Goal: Information Seeking & Learning: Learn about a topic

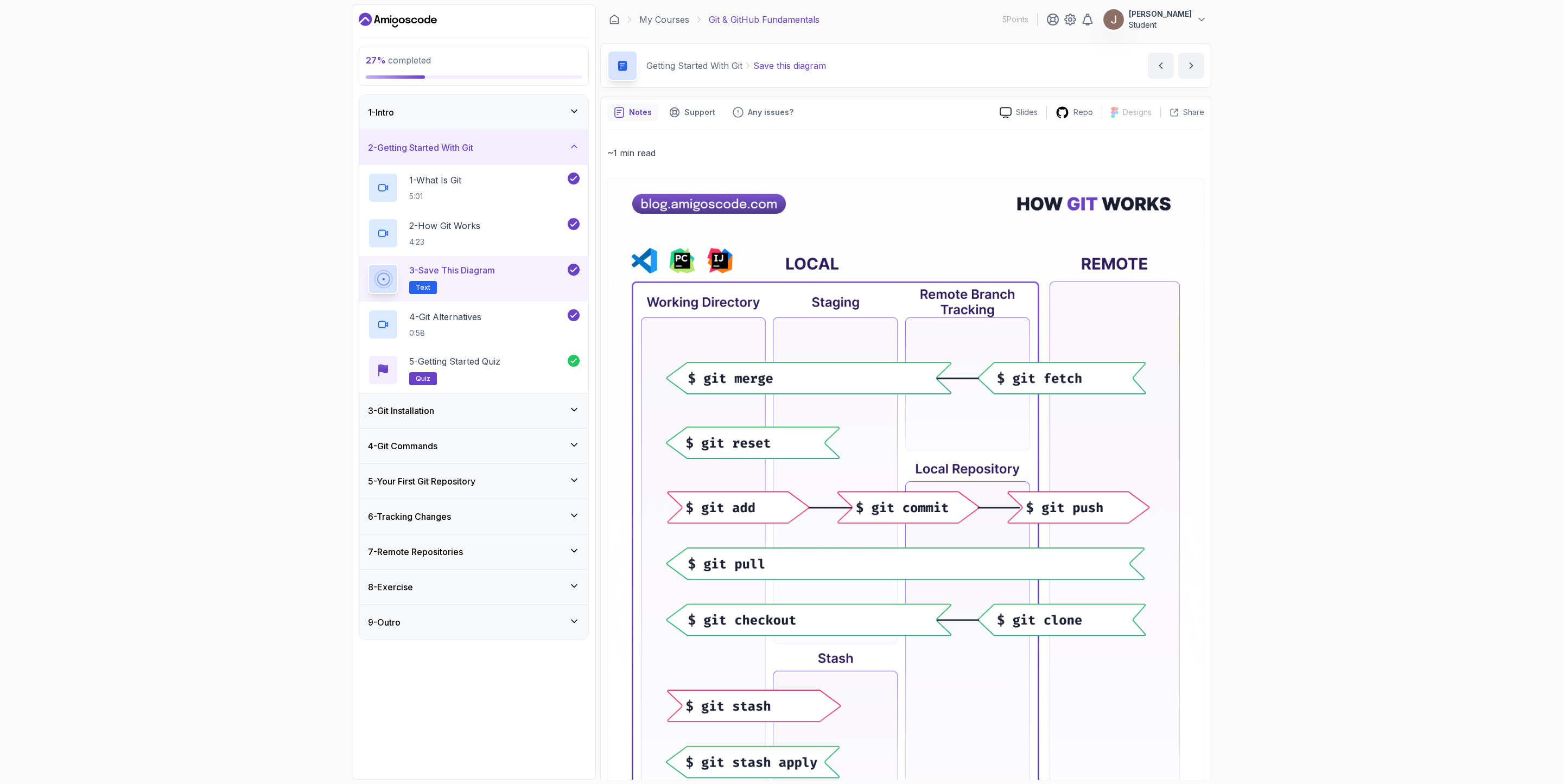
click at [781, 427] on img at bounding box center [905, 548] width 597 height 740
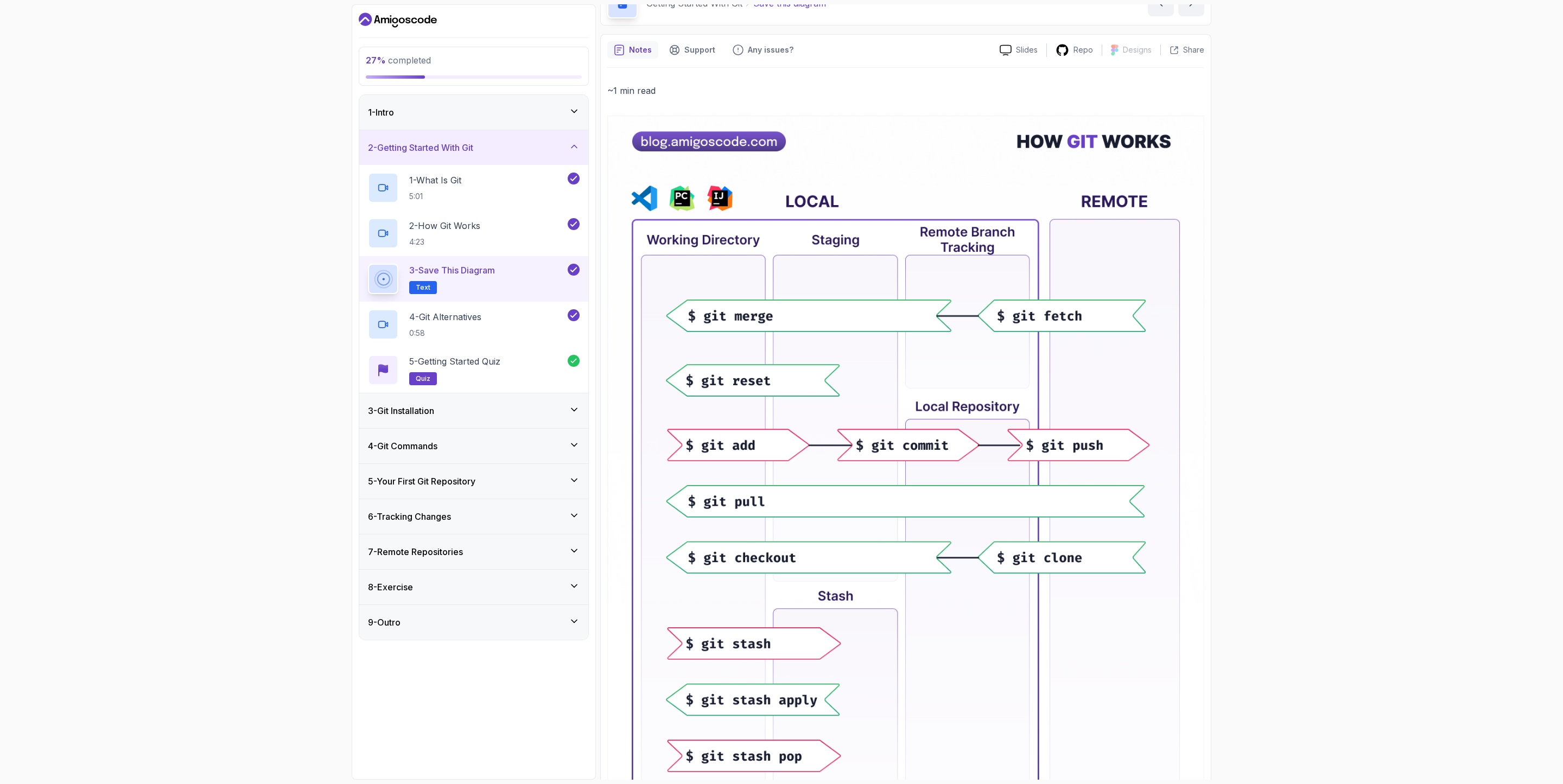
scroll to position [127, 0]
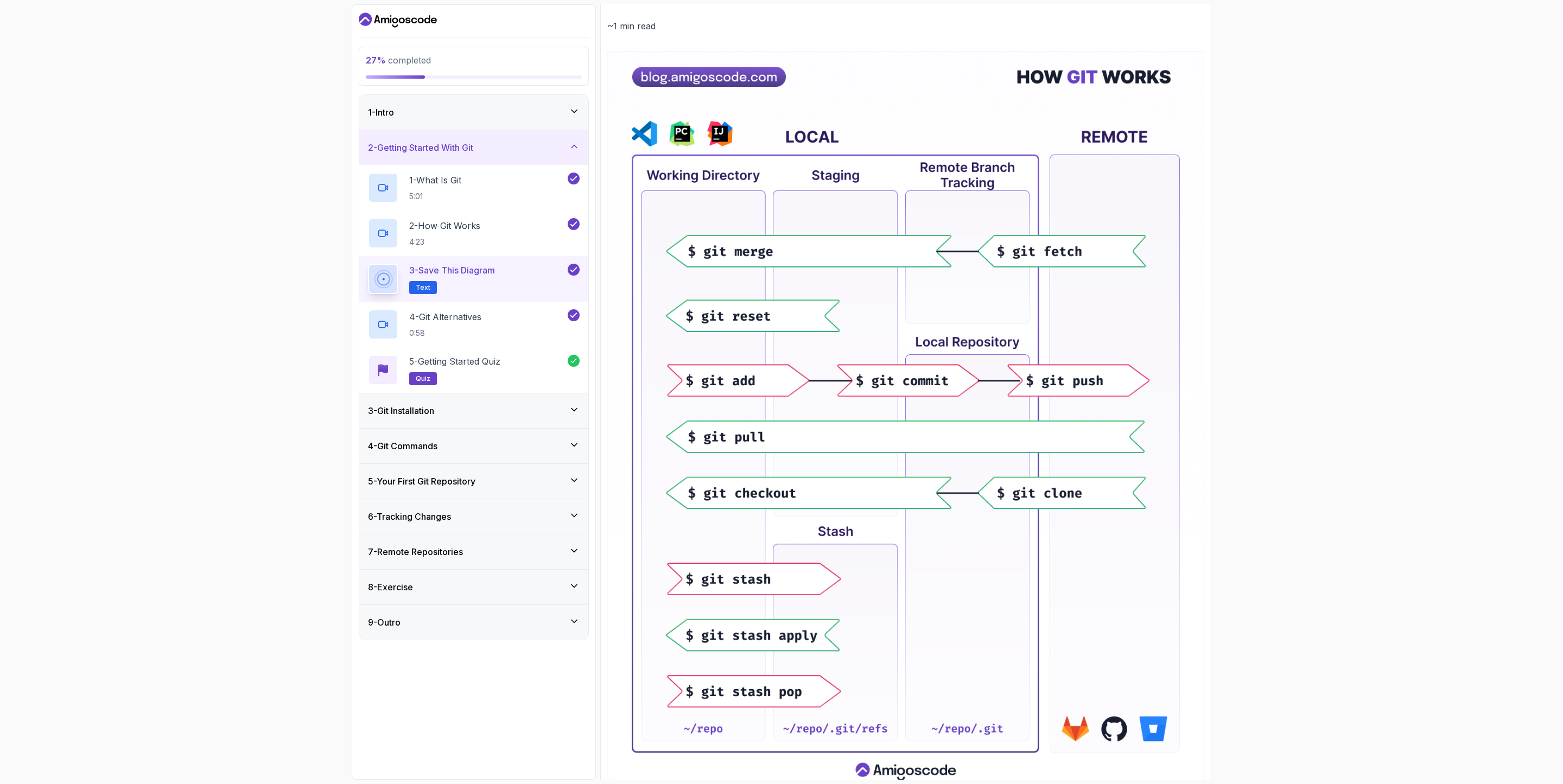
click at [548, 418] on div "3 - Git Installation" at bounding box center [473, 411] width 211 height 13
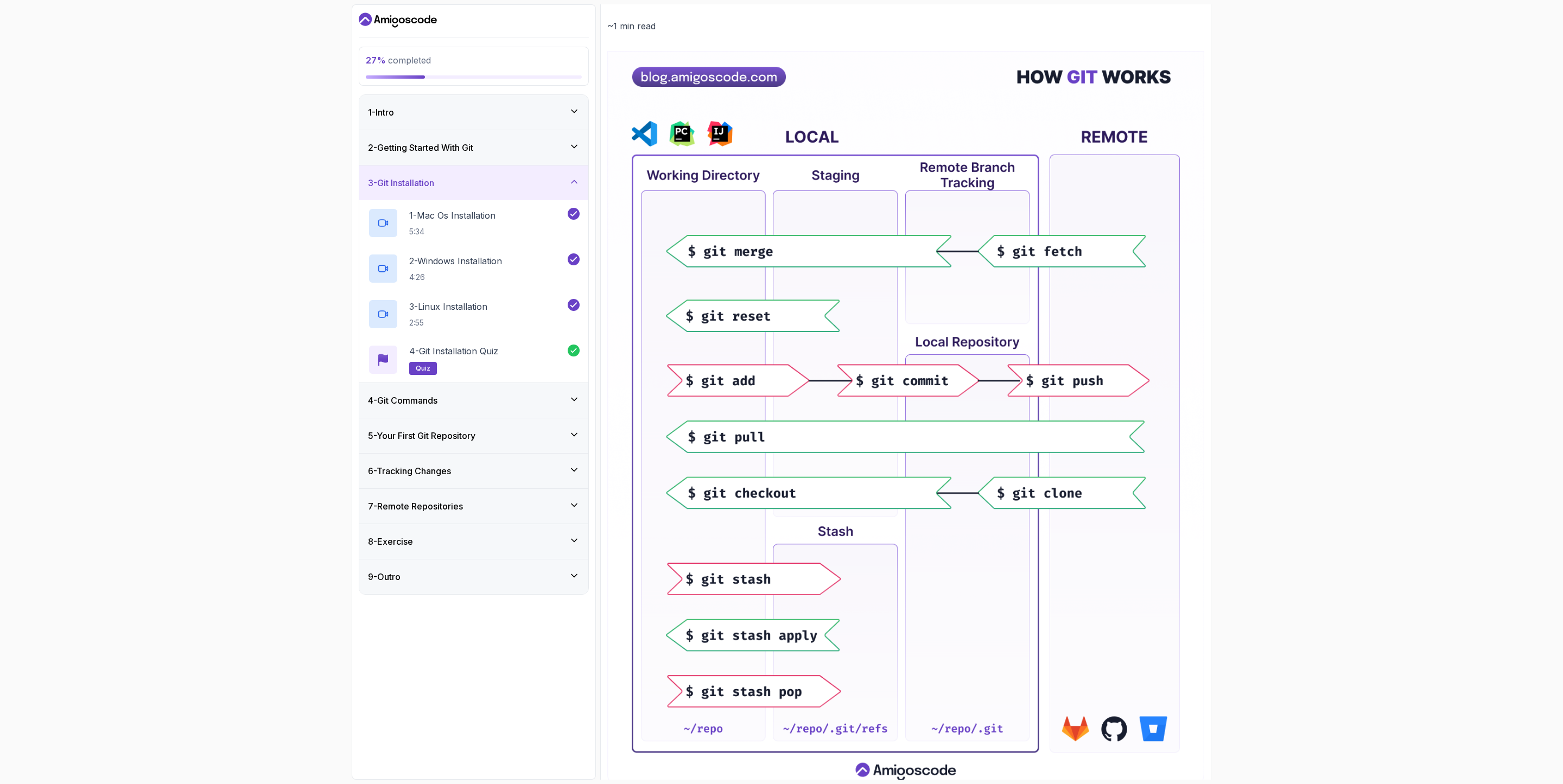
click at [548, 418] on div "4 - Git Commands" at bounding box center [474, 400] width 229 height 34
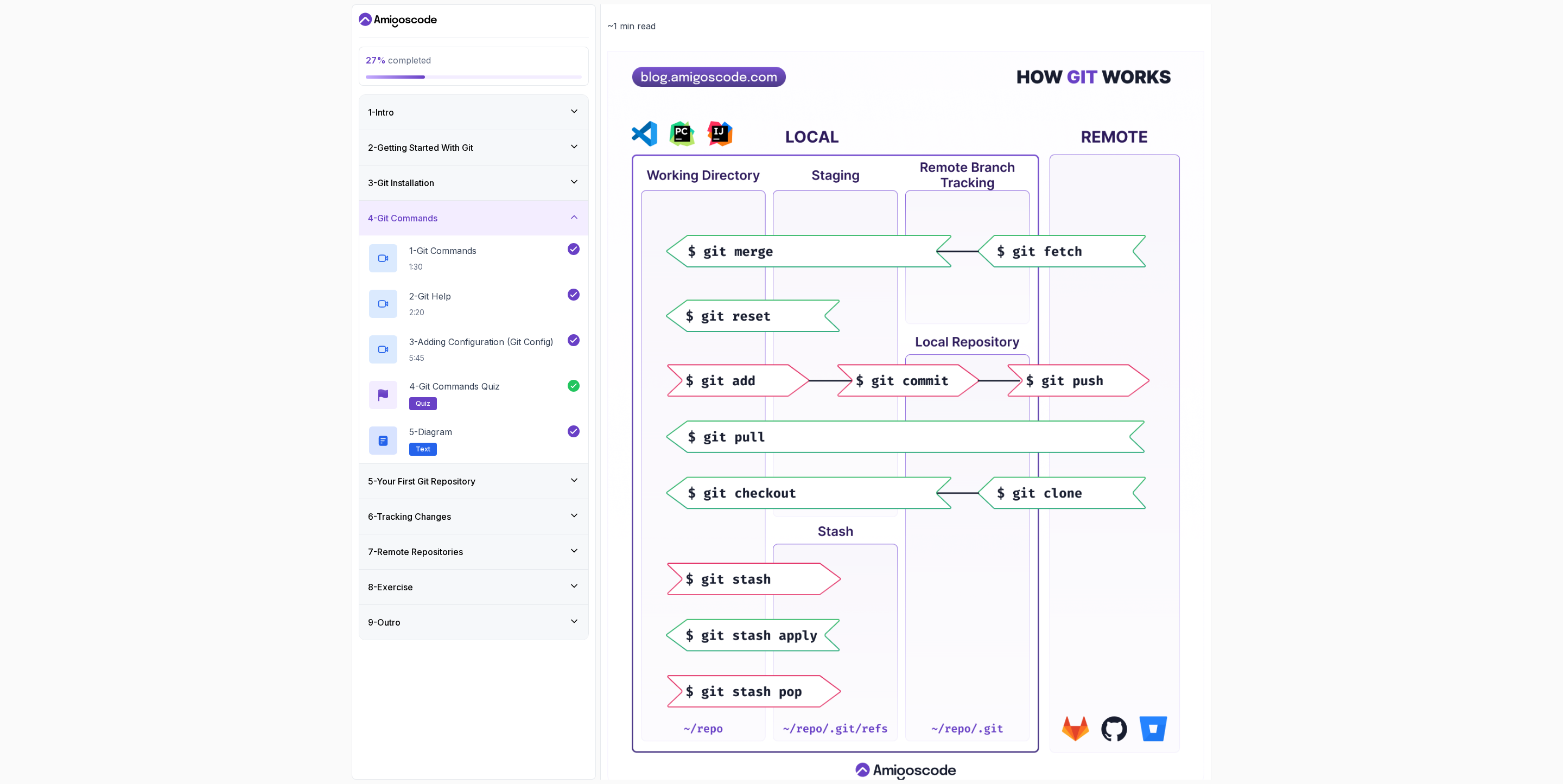
click at [494, 477] on div "5 - Your First Git Repository" at bounding box center [473, 482] width 211 height 13
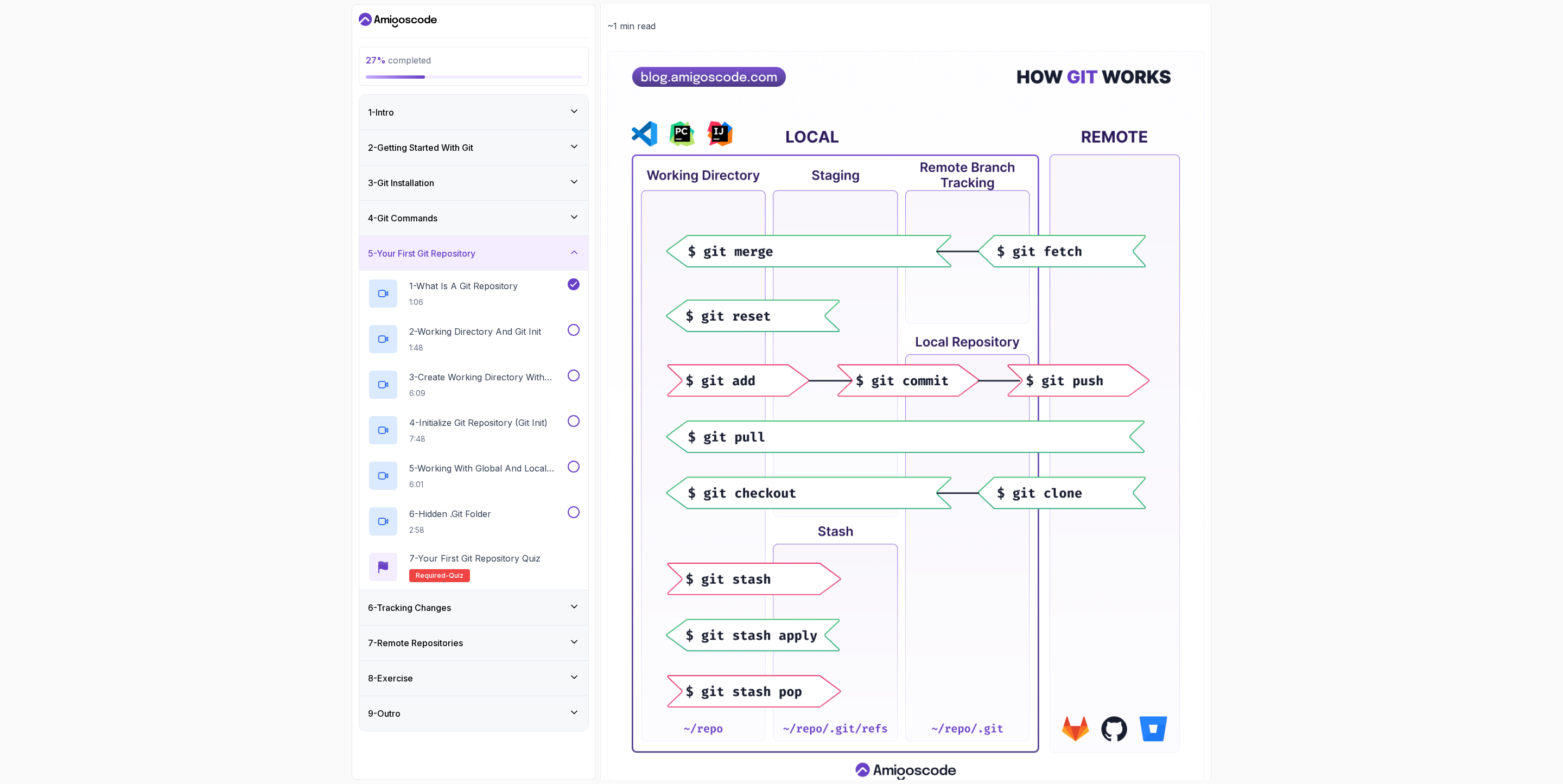
click at [1275, 131] on div "27 % completed 1 - Intro 2 - Getting Started With Git 3 - Git Installation 4 - …" at bounding box center [782, 392] width 1563 height 784
click at [182, 384] on div "27 % completed 1 - Intro 2 - Getting Started With Git 3 - Git Installation 4 - …" at bounding box center [782, 392] width 1563 height 784
click at [508, 333] on p "2 - Working Directory And Git Init" at bounding box center [475, 332] width 132 height 13
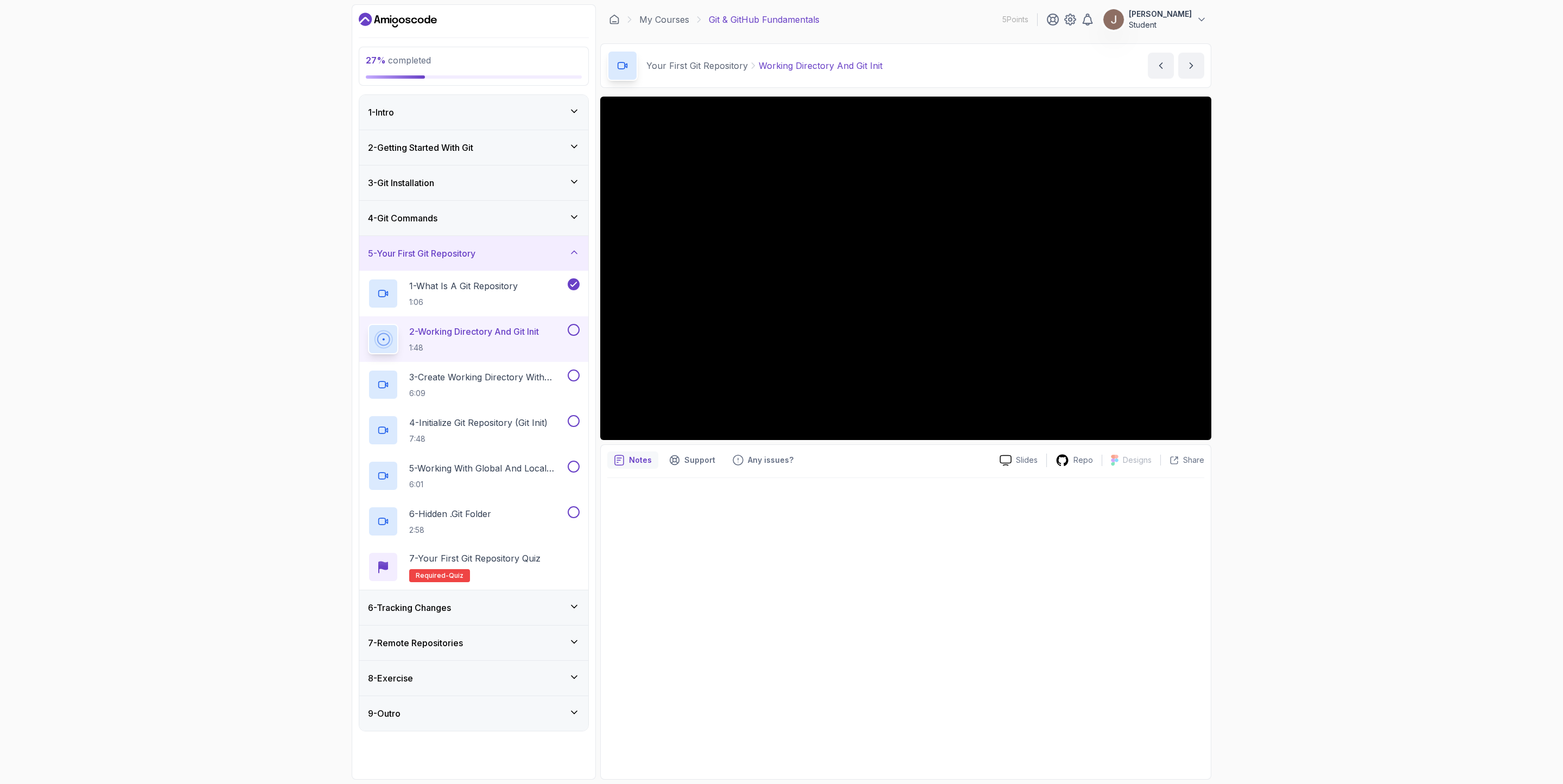
click at [575, 332] on button at bounding box center [574, 330] width 12 height 12
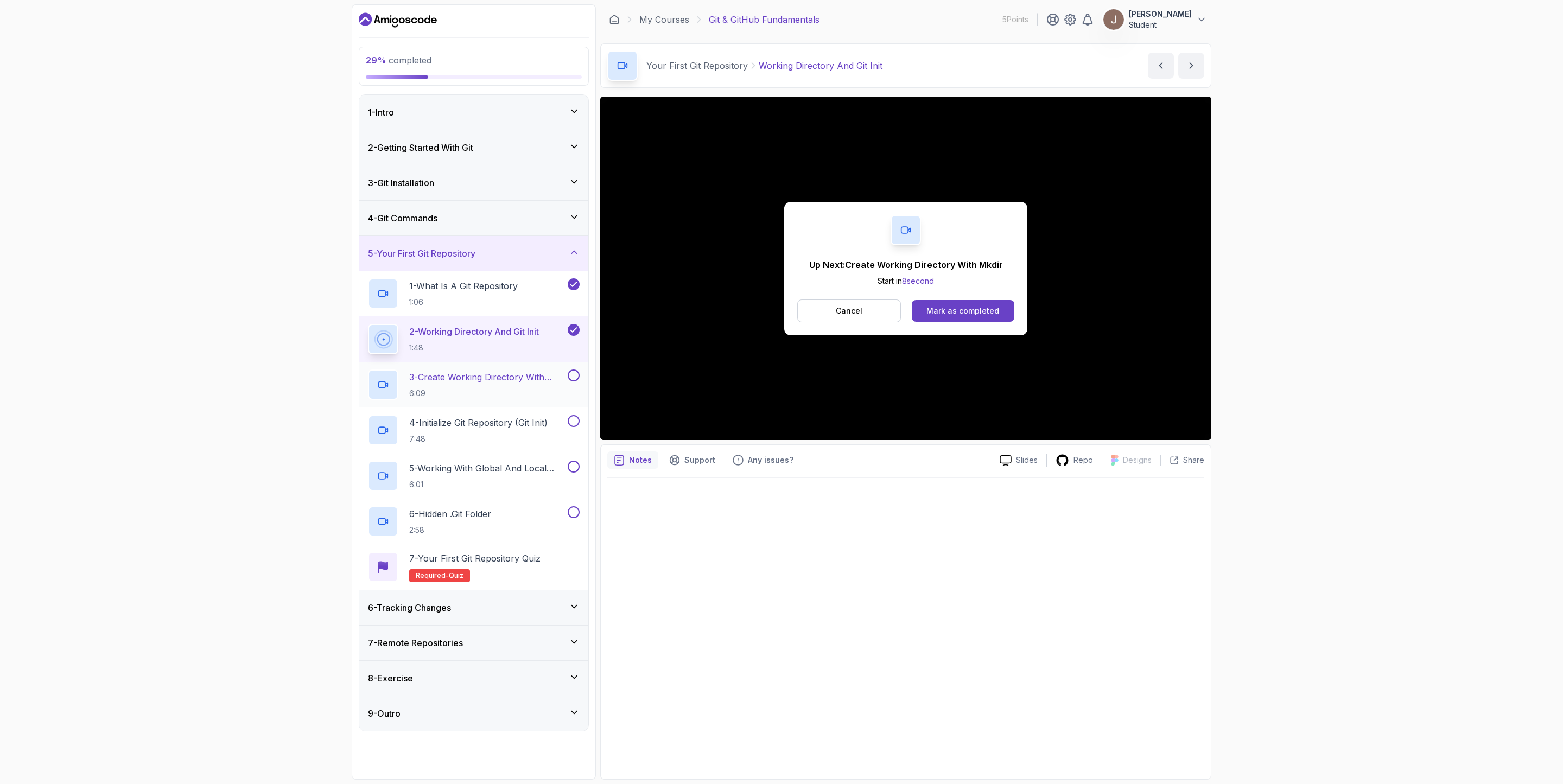
click at [485, 389] on h2 "3 - Create Working Directory With Mkdir 6:09" at bounding box center [487, 384] width 156 height 28
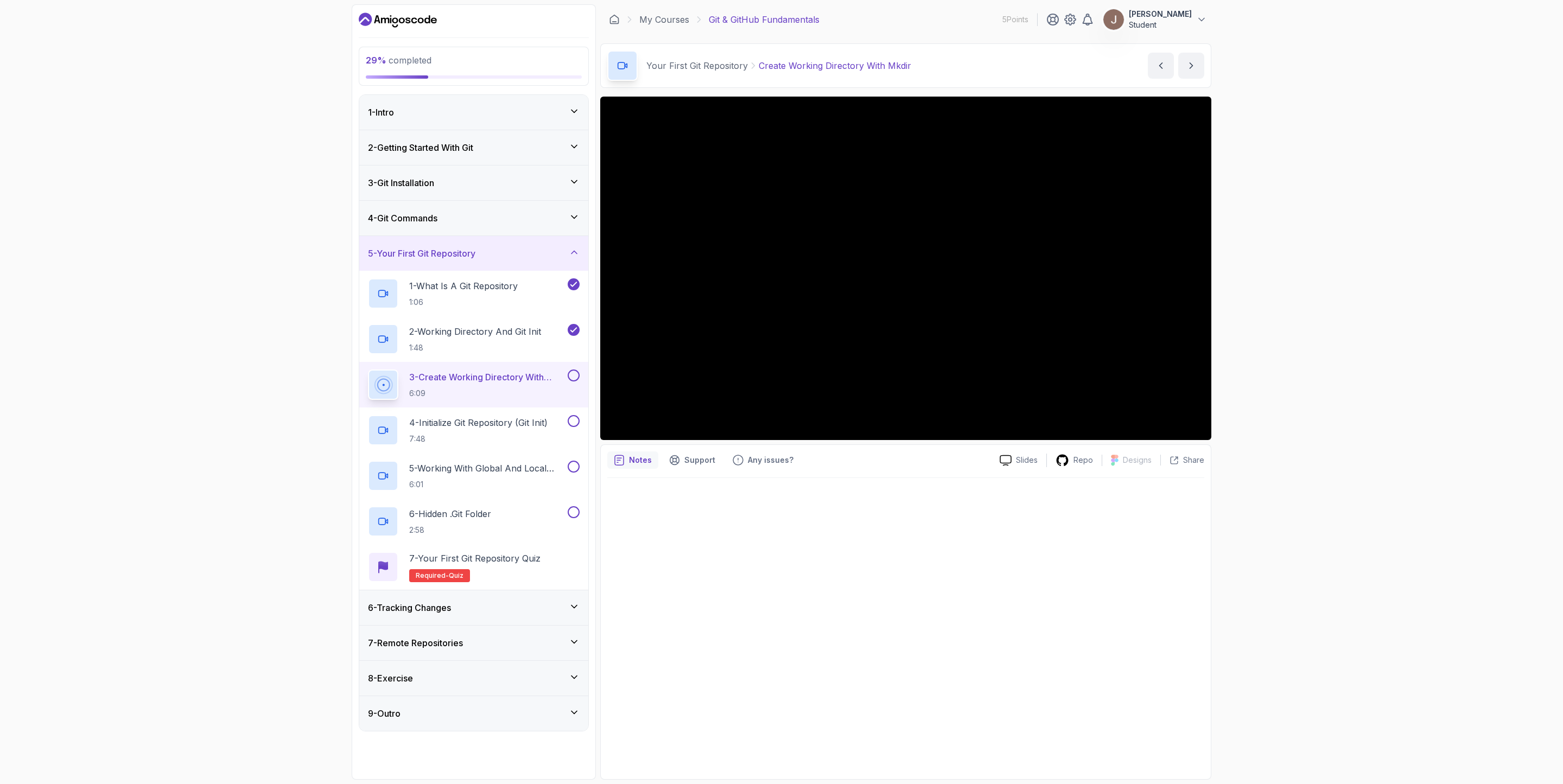
click at [1309, 141] on div "29 % completed 1 - Intro 2 - Getting Started With Git 3 - Git Installation 4 - …" at bounding box center [782, 392] width 1563 height 784
click at [694, 607] on div at bounding box center [905, 625] width 597 height 295
click at [825, 612] on div at bounding box center [905, 625] width 597 height 295
click at [833, 618] on div at bounding box center [905, 625] width 597 height 295
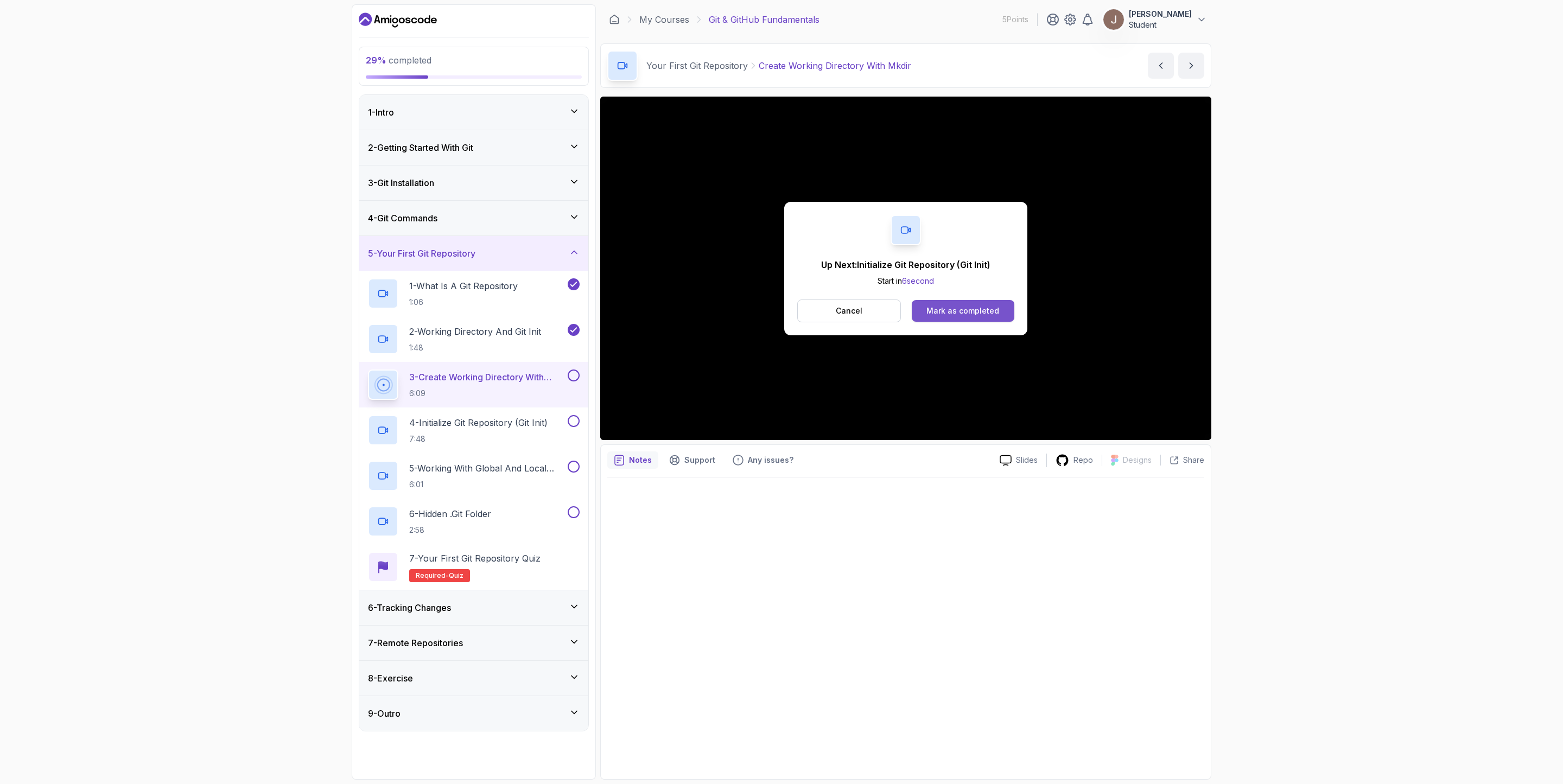
click at [1000, 304] on button "Mark as completed" at bounding box center [963, 311] width 103 height 22
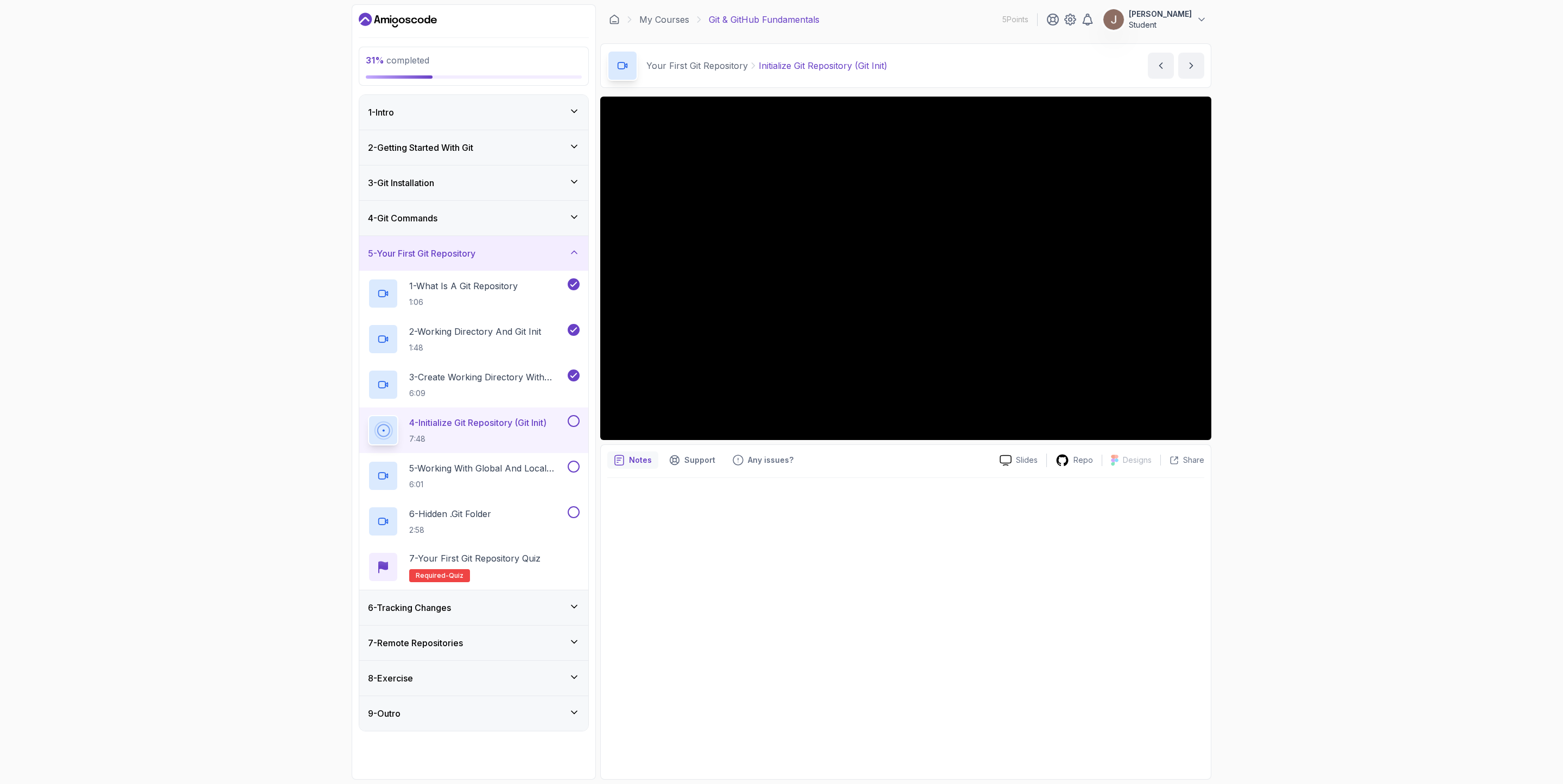
click at [573, 425] on button at bounding box center [574, 421] width 12 height 12
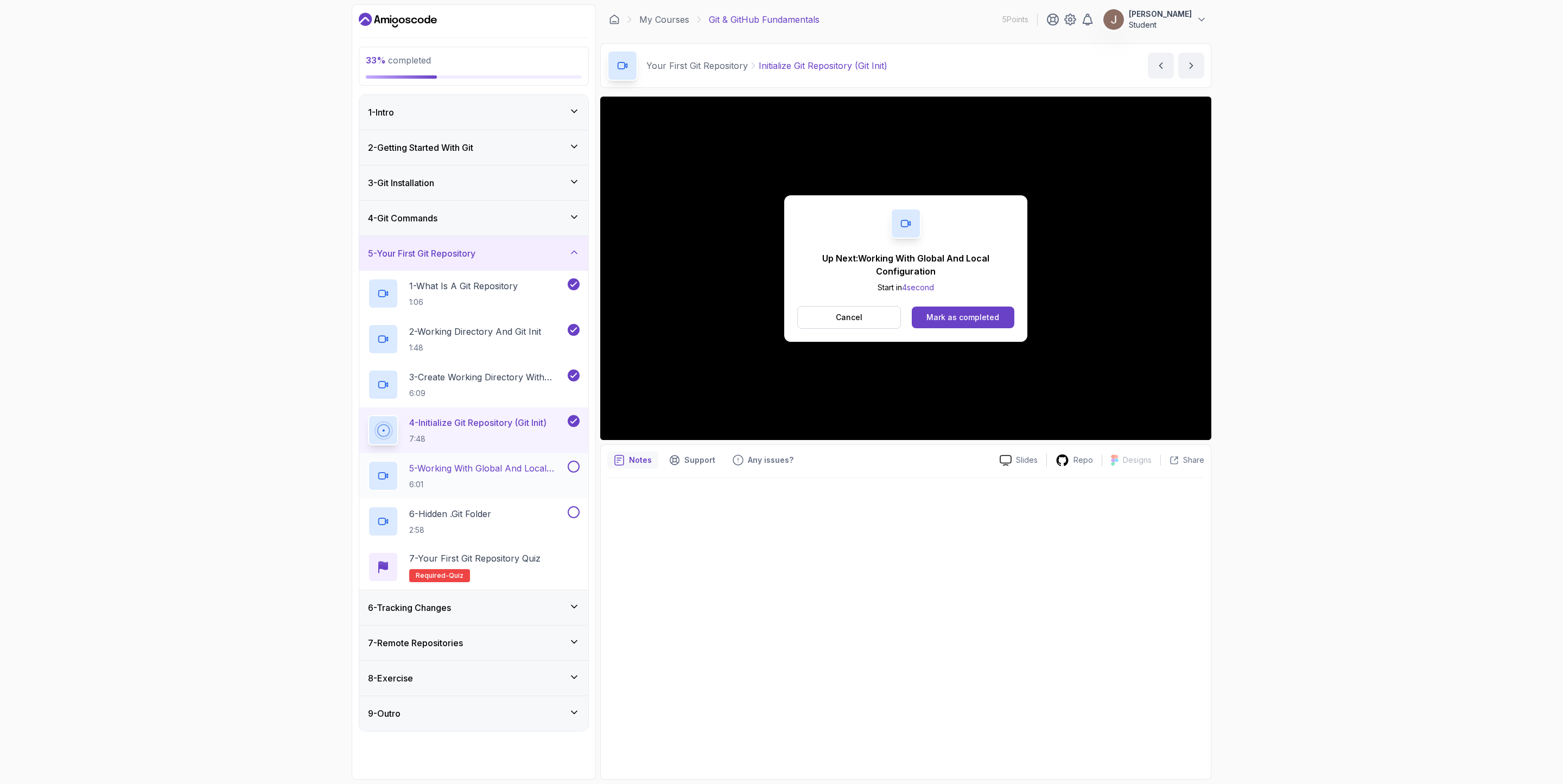
click at [541, 481] on h2 "5 - Working With Global And Local Configuration 6:01" at bounding box center [487, 476] width 156 height 28
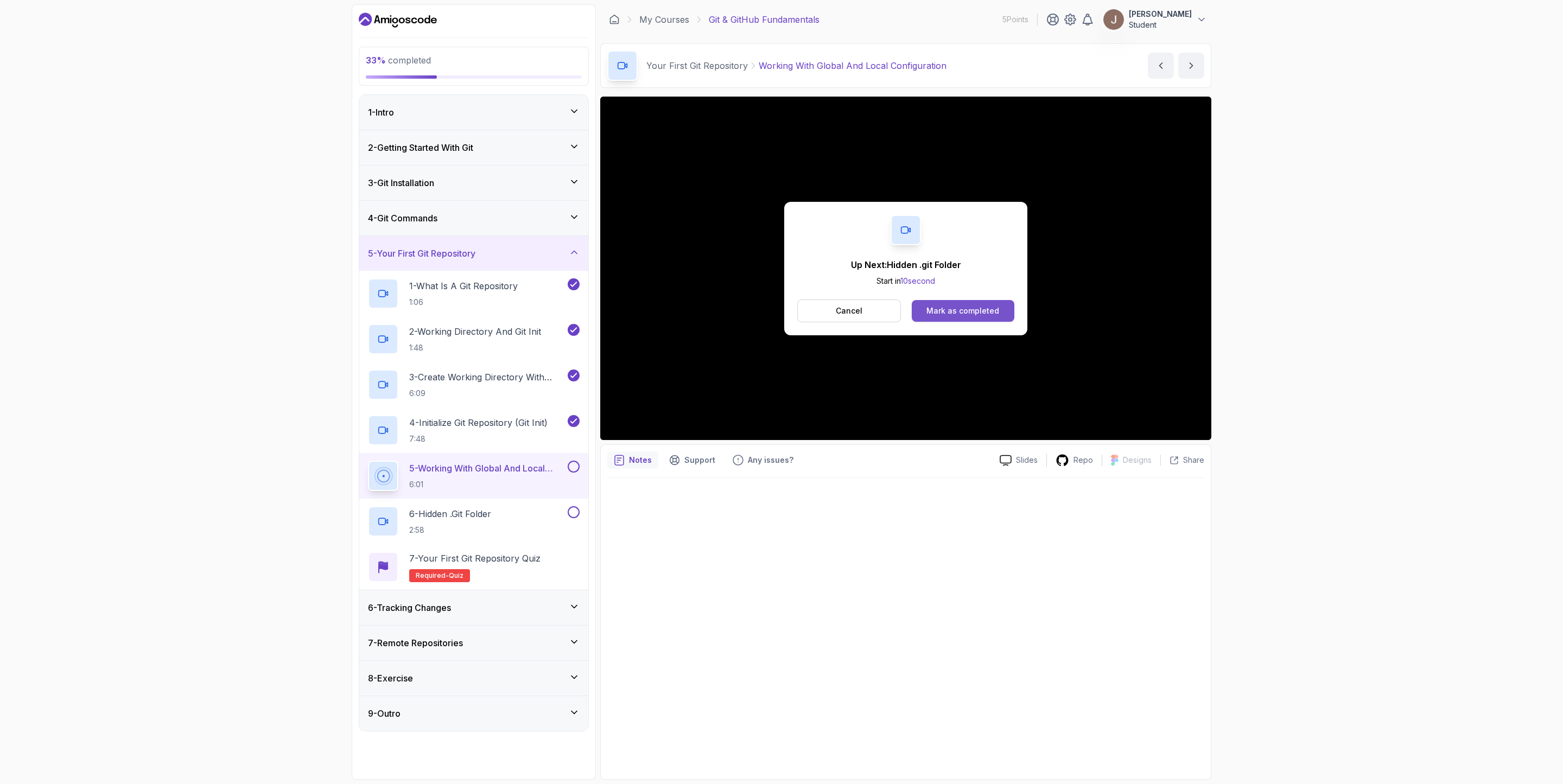
click at [953, 309] on div "Mark as completed" at bounding box center [963, 311] width 73 height 11
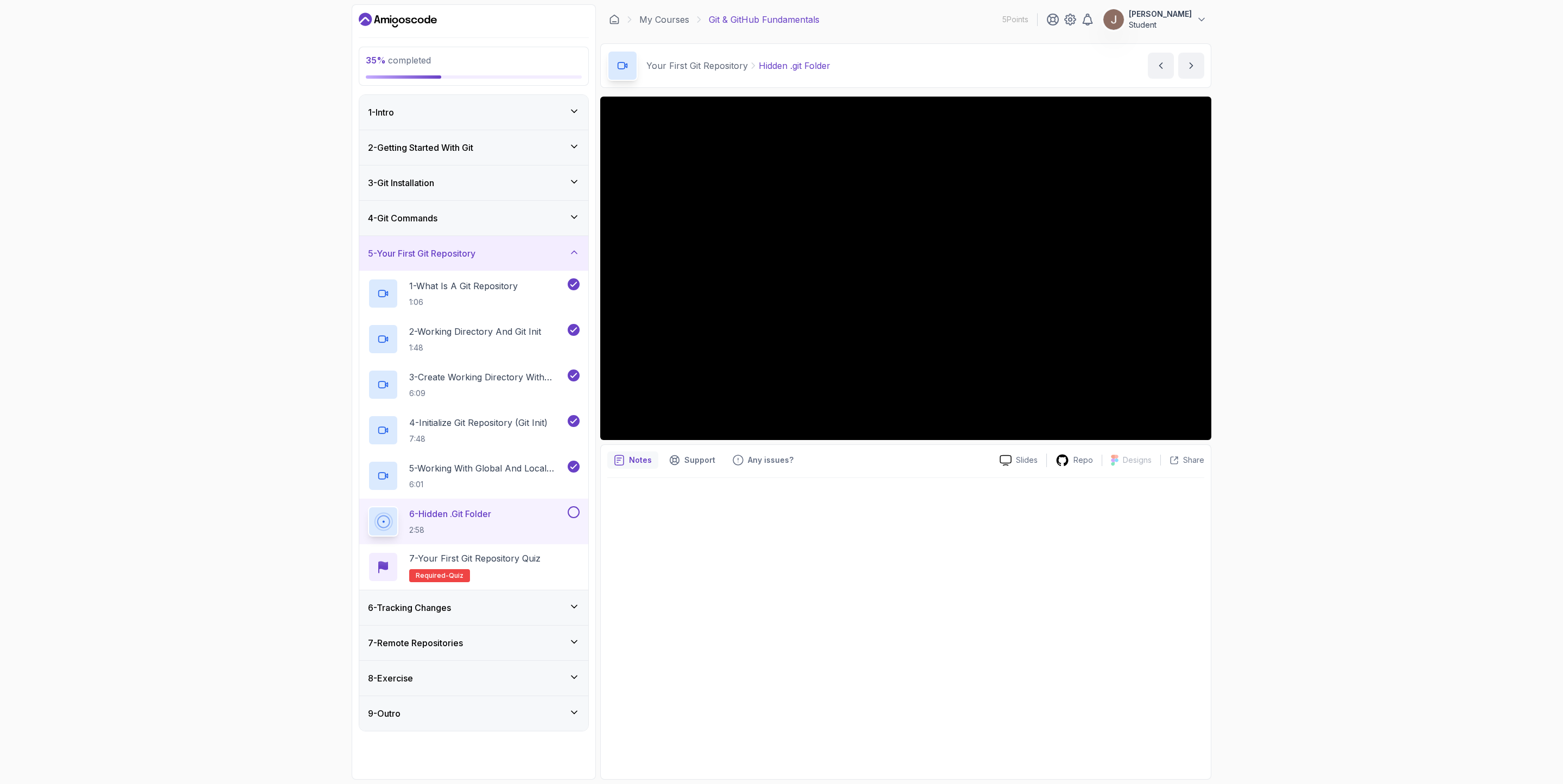
click at [1027, 19] on p "5 Points" at bounding box center [1015, 19] width 26 height 11
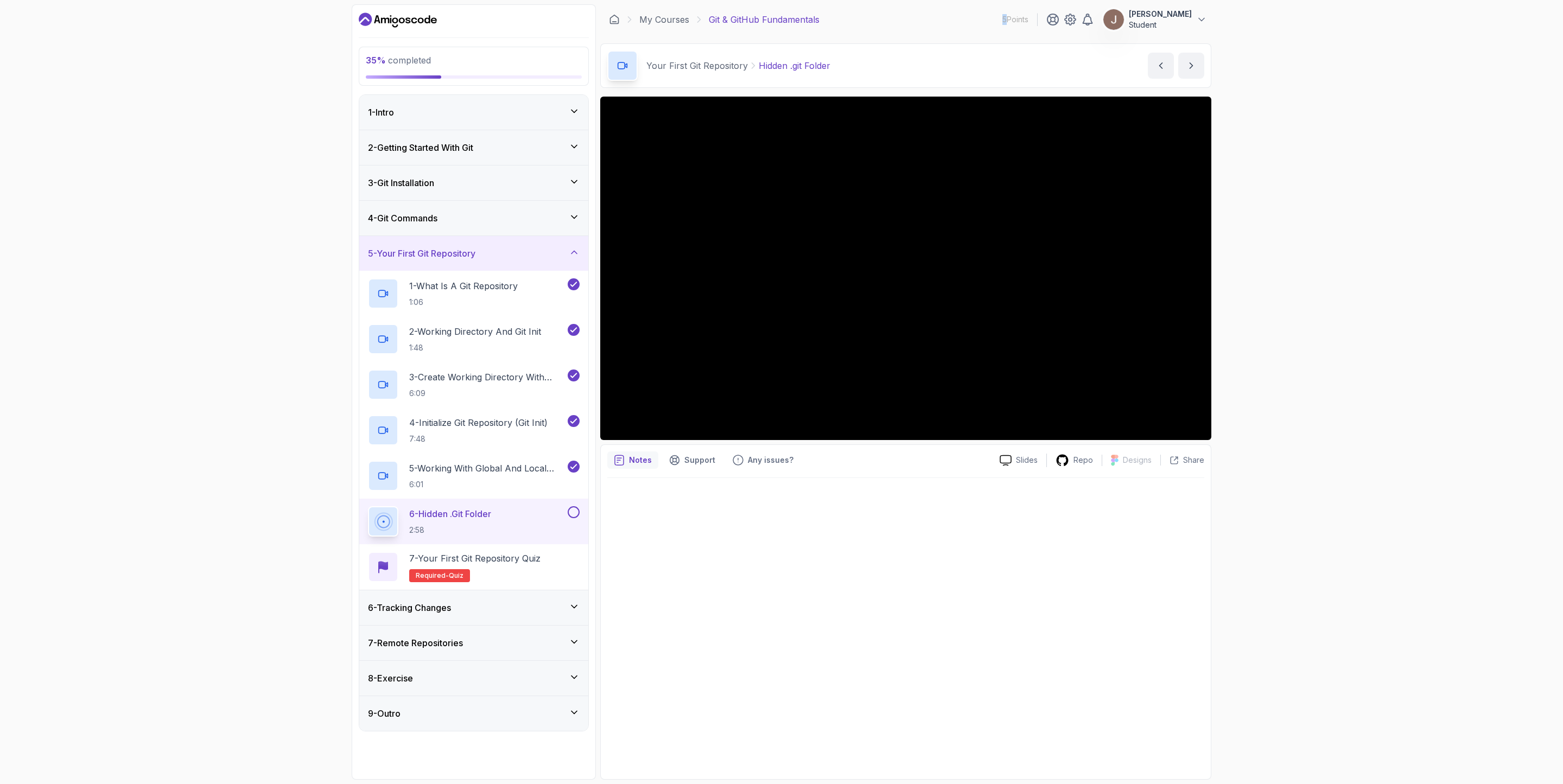
click at [1027, 19] on p "5 Points" at bounding box center [1015, 19] width 26 height 11
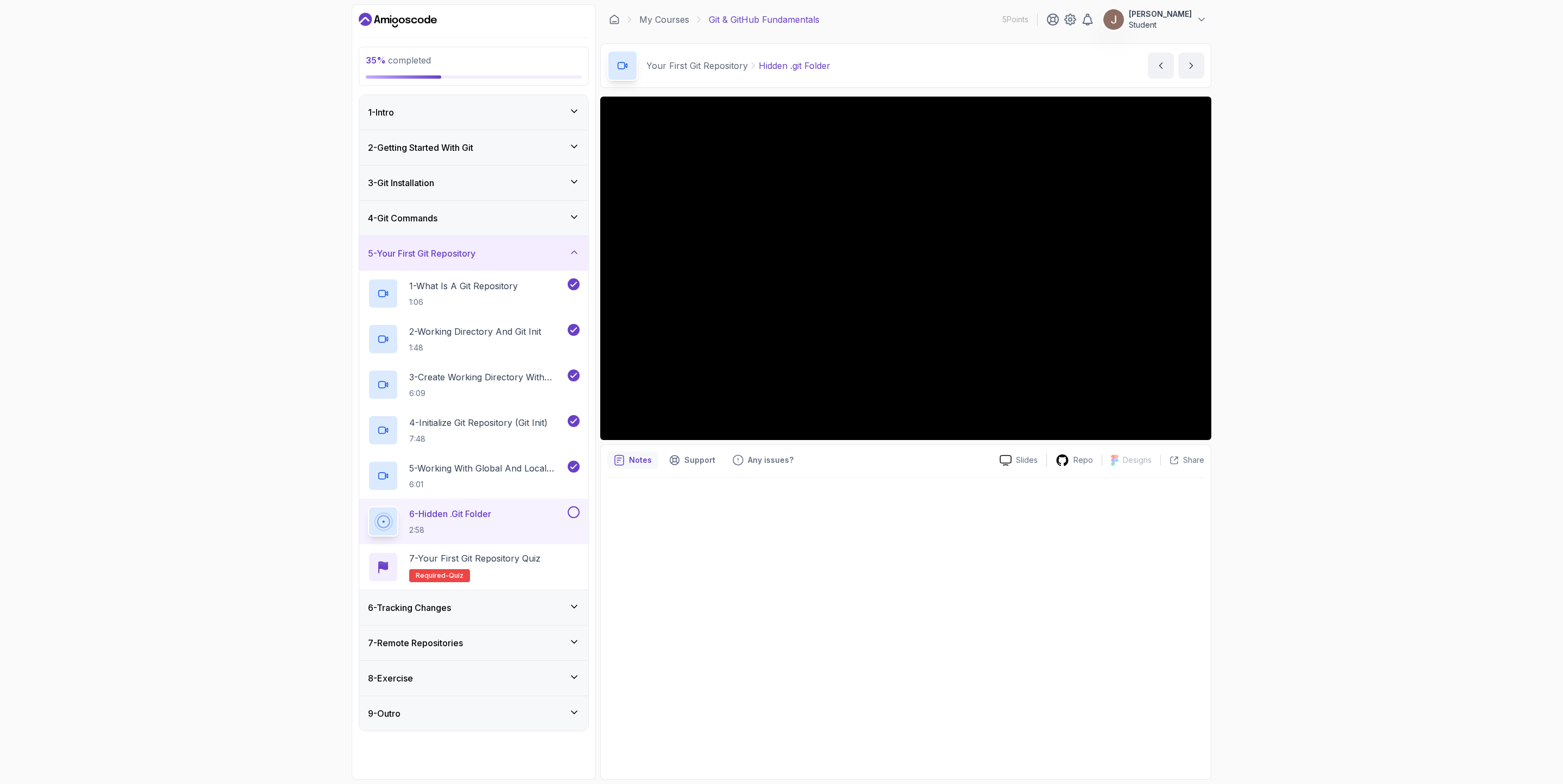
click at [192, 262] on div "35 % completed 1 - Intro 2 - Getting Started With Git 3 - Git Installation 4 - …" at bounding box center [782, 392] width 1563 height 784
click at [574, 511] on button at bounding box center [574, 512] width 12 height 12
click at [527, 565] on p "7 - Your First Git Repository Quiz" at bounding box center [475, 559] width 131 height 13
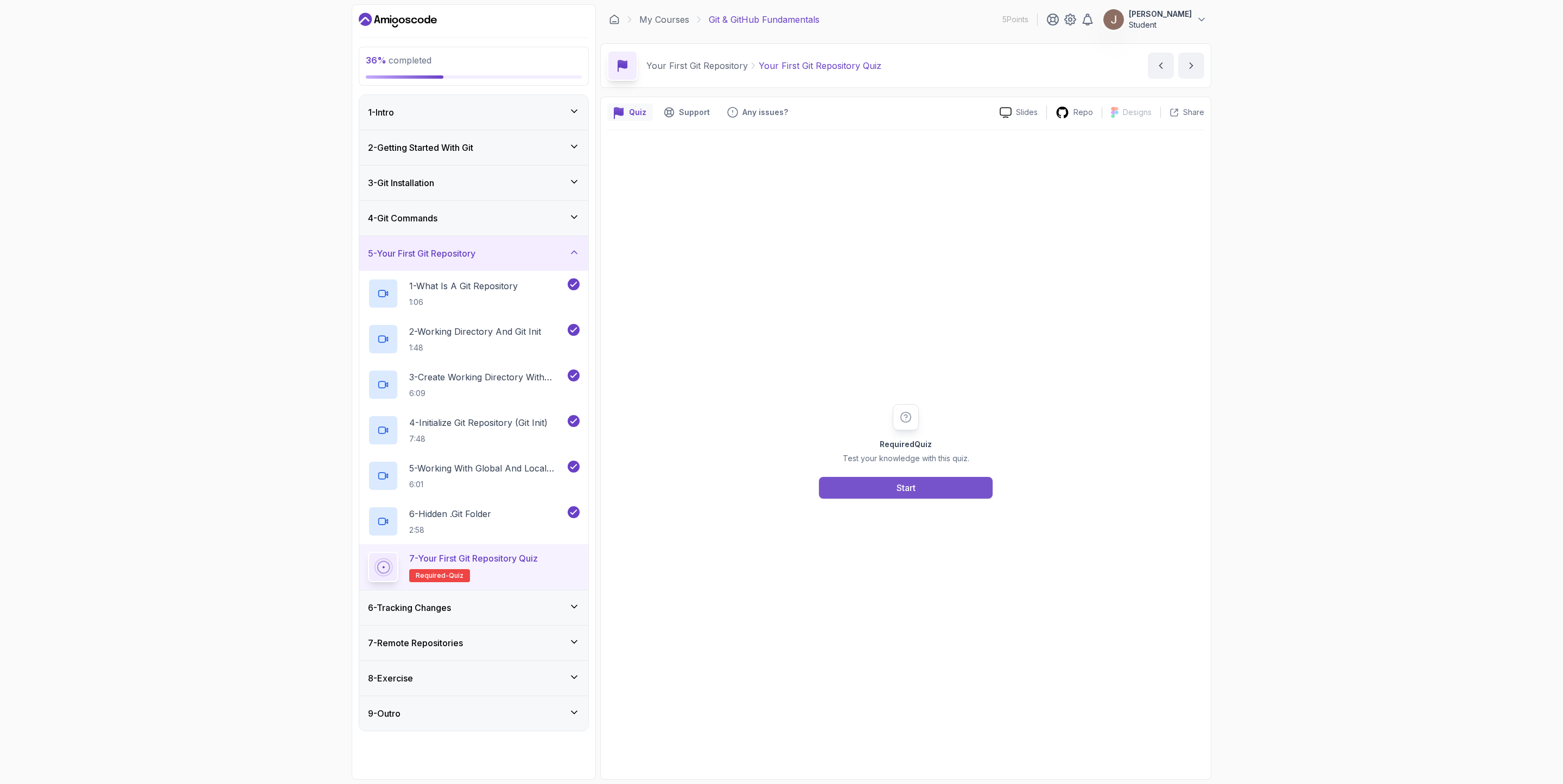
click at [905, 496] on button "Start" at bounding box center [906, 488] width 174 height 22
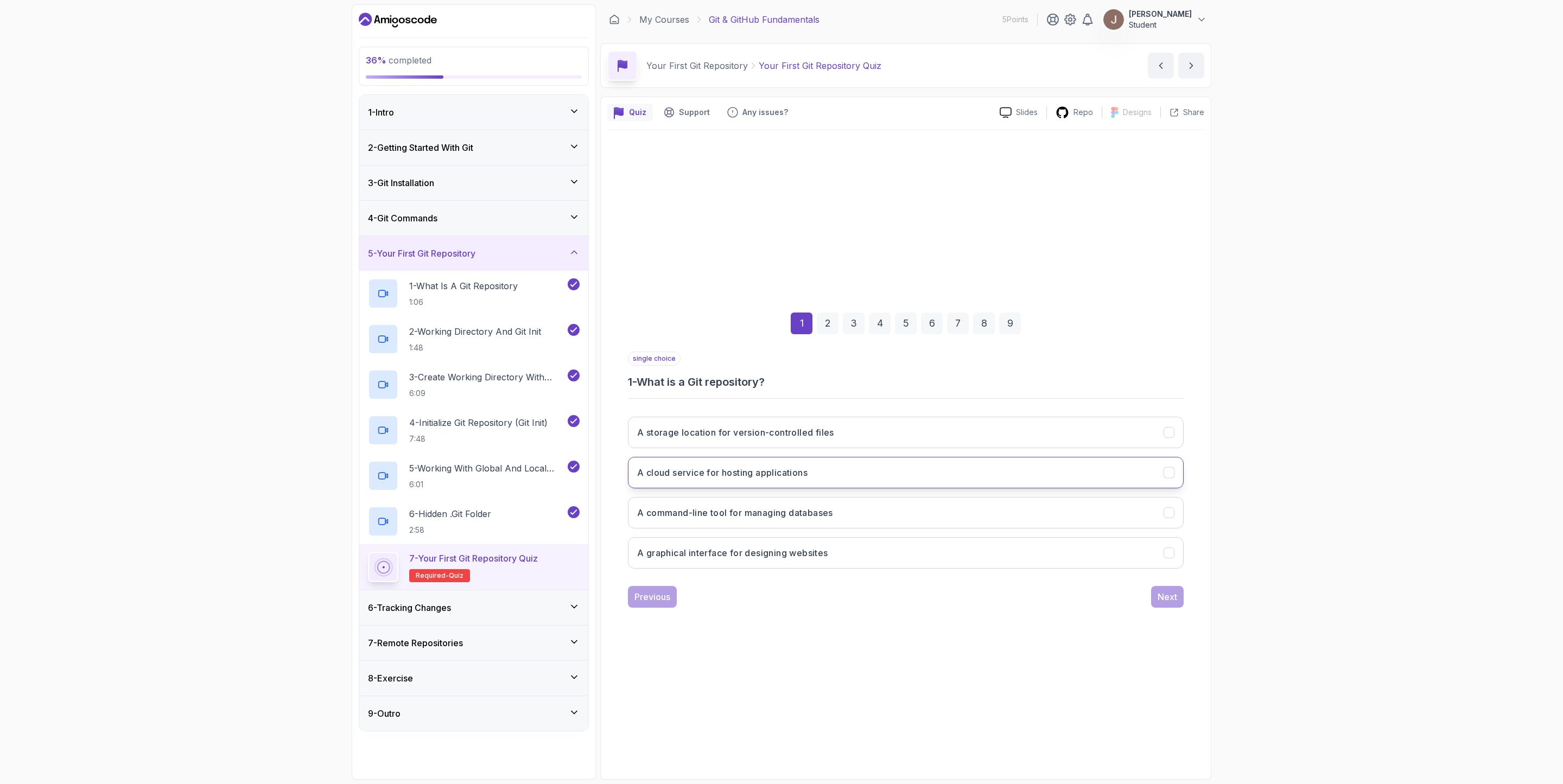
click at [829, 478] on button "A cloud service for hosting applications" at bounding box center [905, 473] width 556 height 31
click at [1167, 607] on button "Next" at bounding box center [1167, 596] width 32 height 22
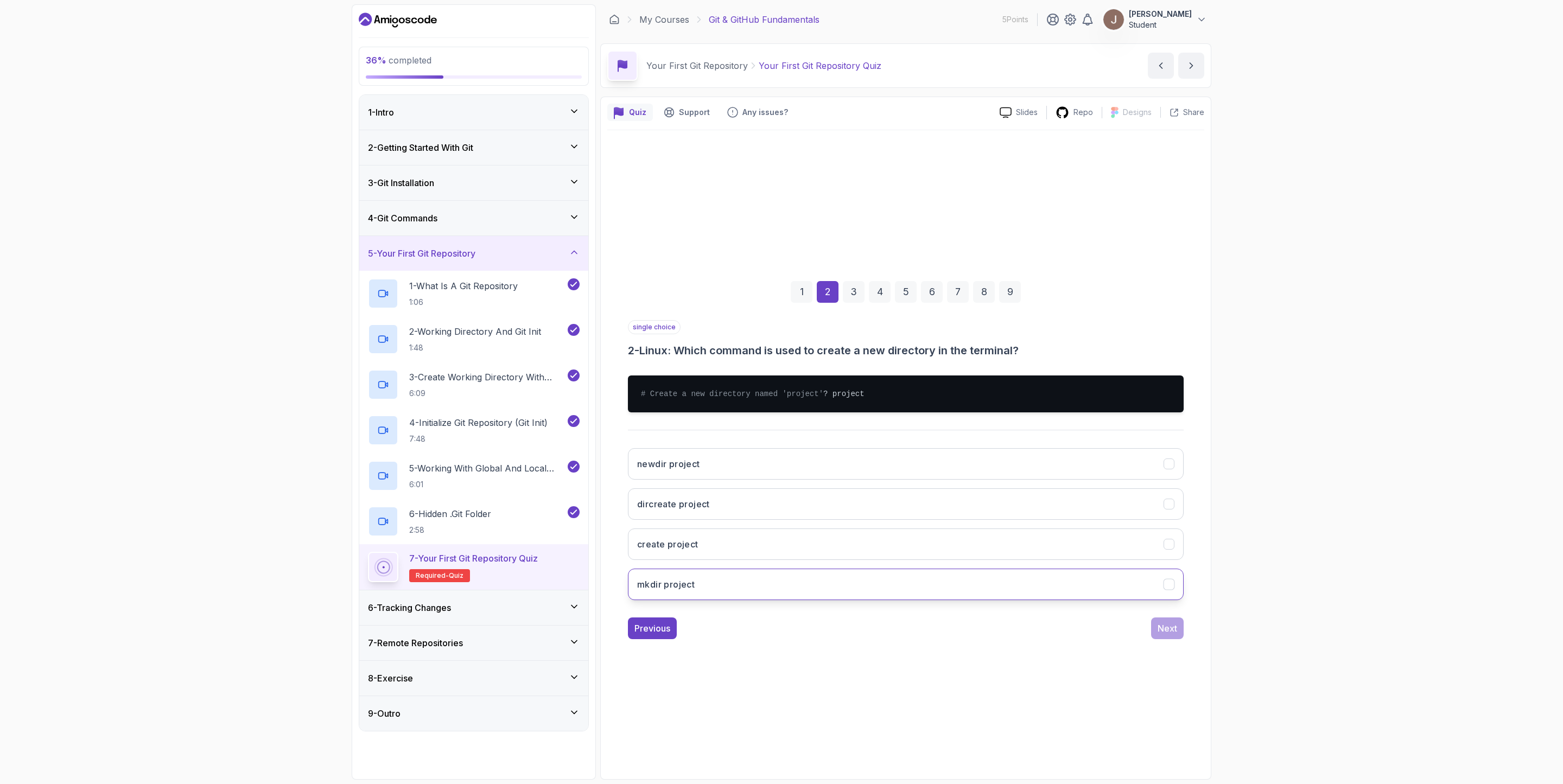
click at [708, 594] on button "mkdir project" at bounding box center [905, 584] width 556 height 31
click at [1162, 625] on button "Next" at bounding box center [1167, 628] width 32 height 22
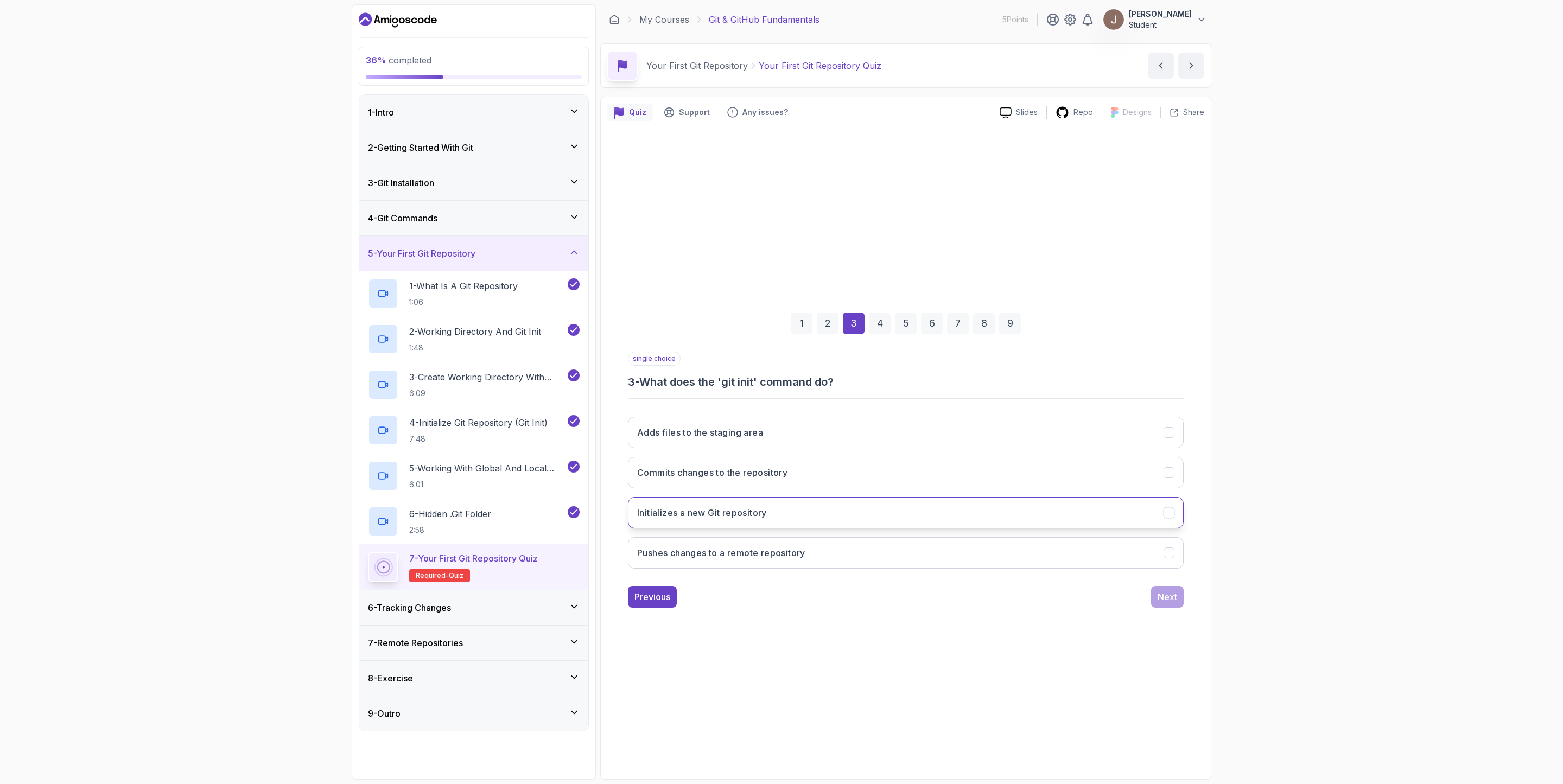
click at [784, 508] on button "Initializes a new Git repository" at bounding box center [905, 512] width 556 height 31
click at [1158, 594] on button "Next" at bounding box center [1167, 596] width 32 height 22
click at [791, 467] on button "In the root of the Git repository" at bounding box center [905, 473] width 556 height 31
click at [1162, 606] on button "Next" at bounding box center [1167, 596] width 32 height 22
click at [809, 514] on h3 "To store all the metadata and history of the repository" at bounding box center [752, 513] width 231 height 13
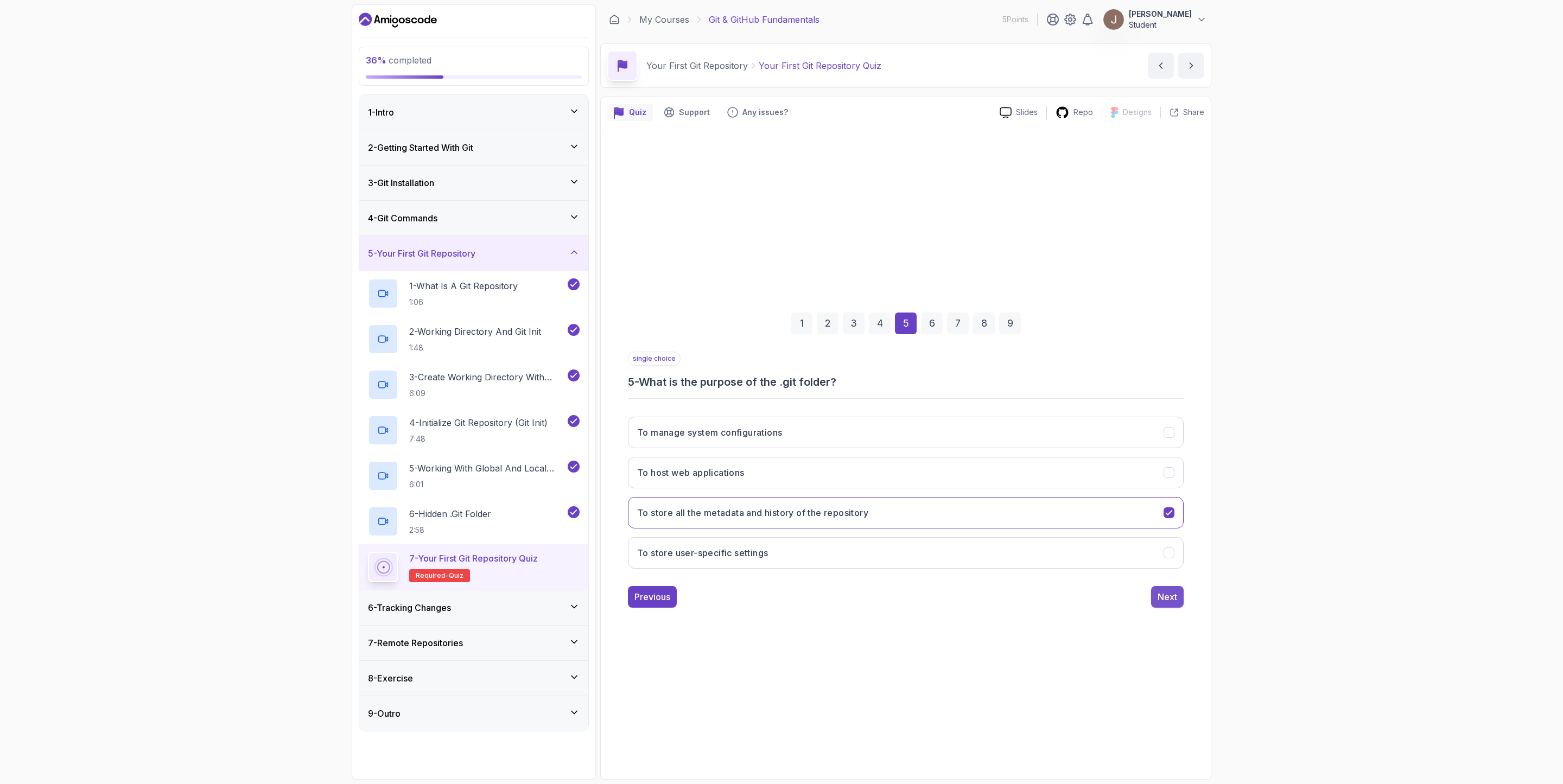
click at [1180, 598] on button "Next" at bounding box center [1167, 596] width 32 height 22
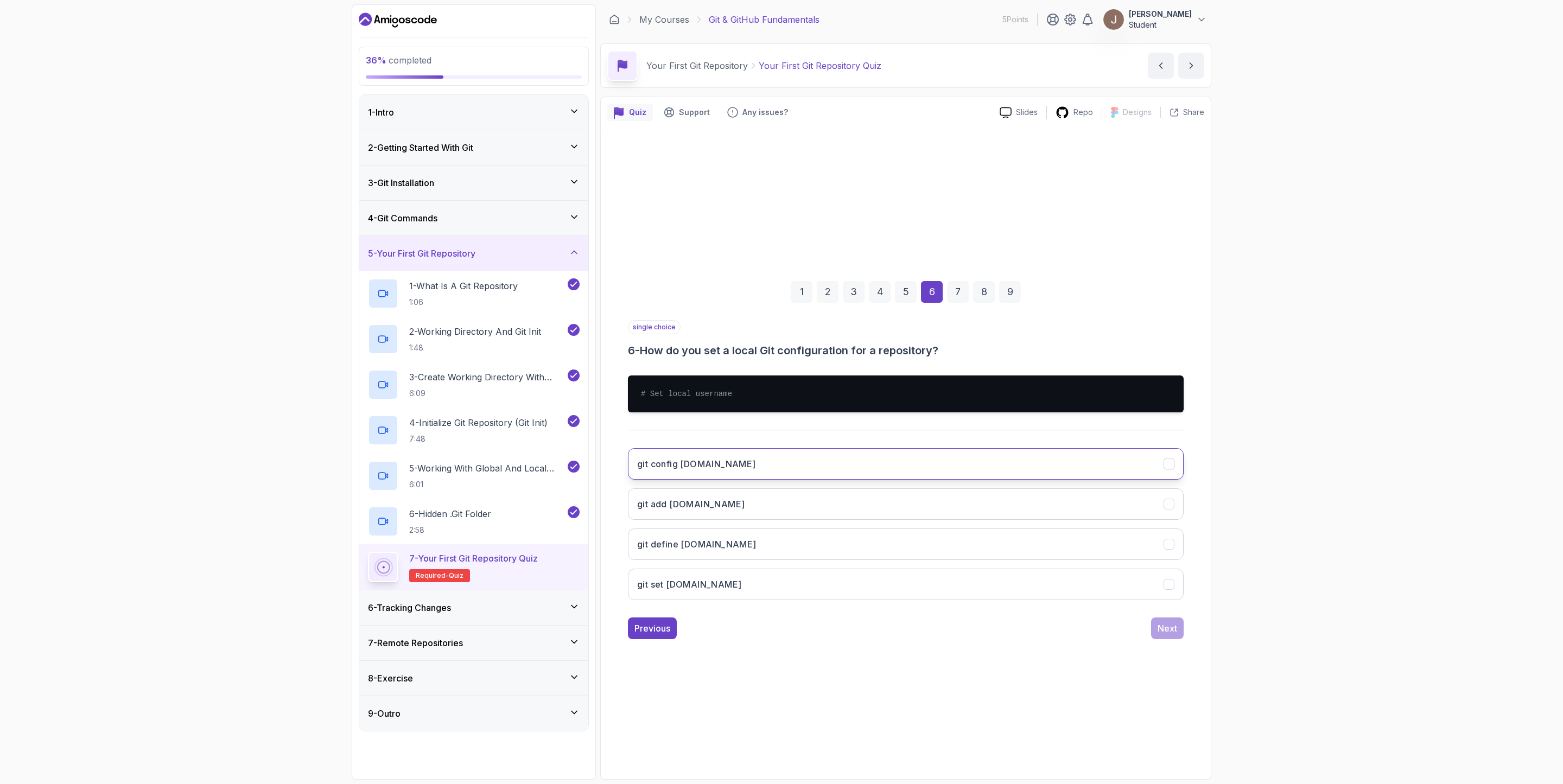
click at [745, 478] on button "git config [DOMAIN_NAME]" at bounding box center [905, 463] width 556 height 31
click at [1176, 620] on button "Next" at bounding box center [1167, 628] width 32 height 22
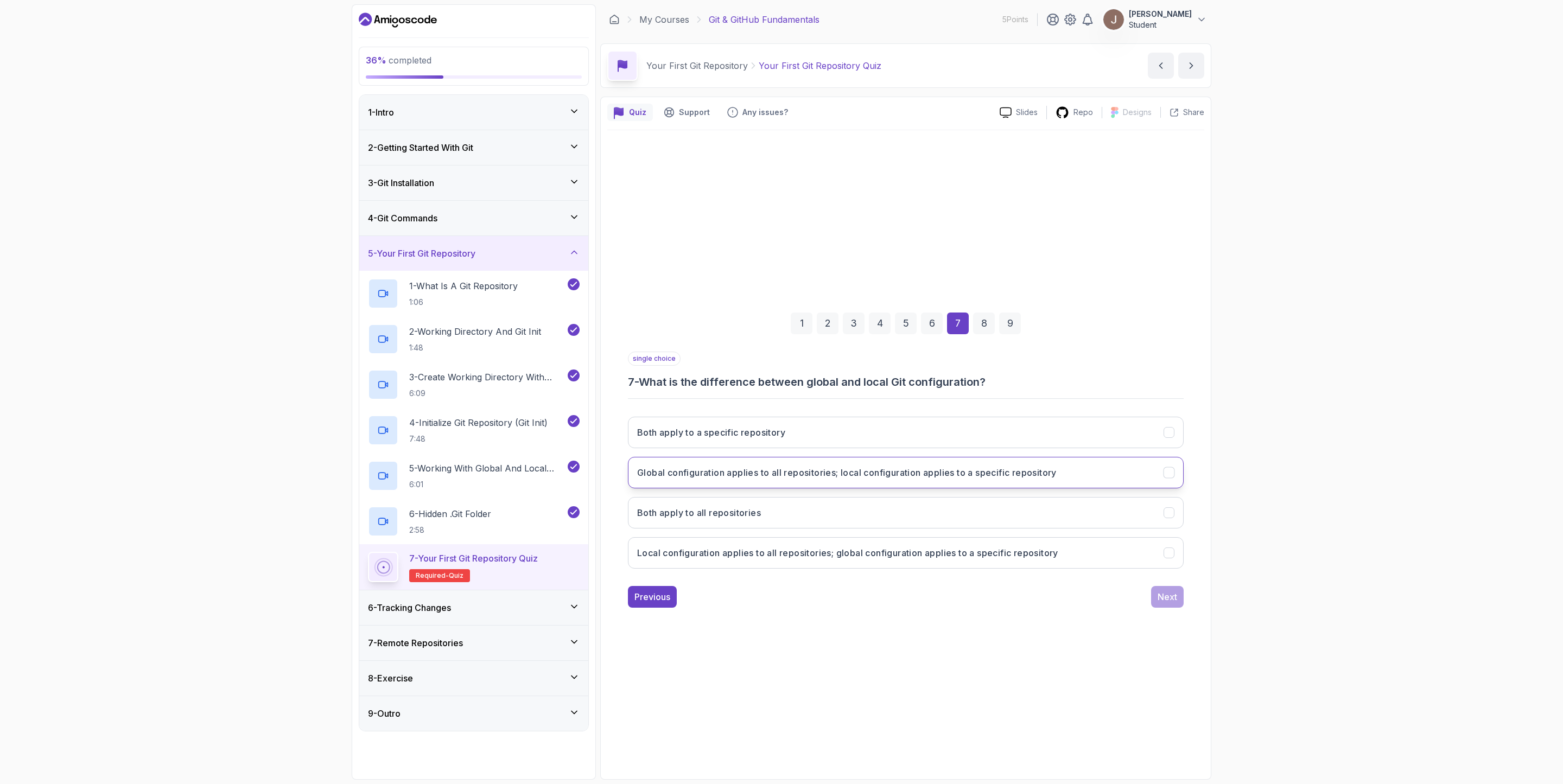
click at [869, 474] on h3 "Global configuration applies to all repositories; local configuration applies t…" at bounding box center [846, 473] width 420 height 13
click at [1155, 598] on button "Next" at bounding box center [1167, 596] width 32 height 22
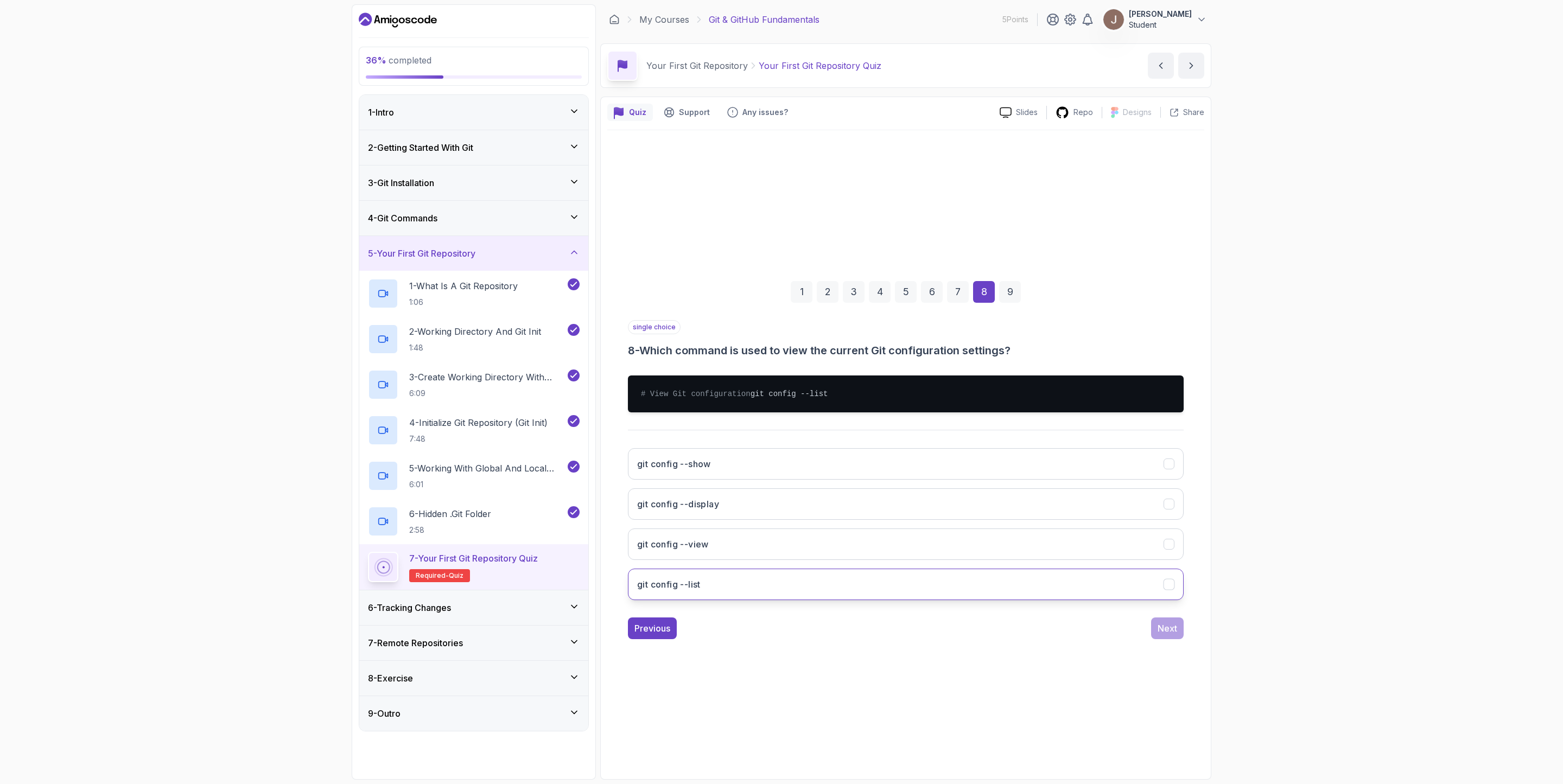
click at [730, 592] on button "git config --list" at bounding box center [905, 584] width 556 height 31
click at [1166, 640] on button "Next" at bounding box center [1167, 628] width 32 height 22
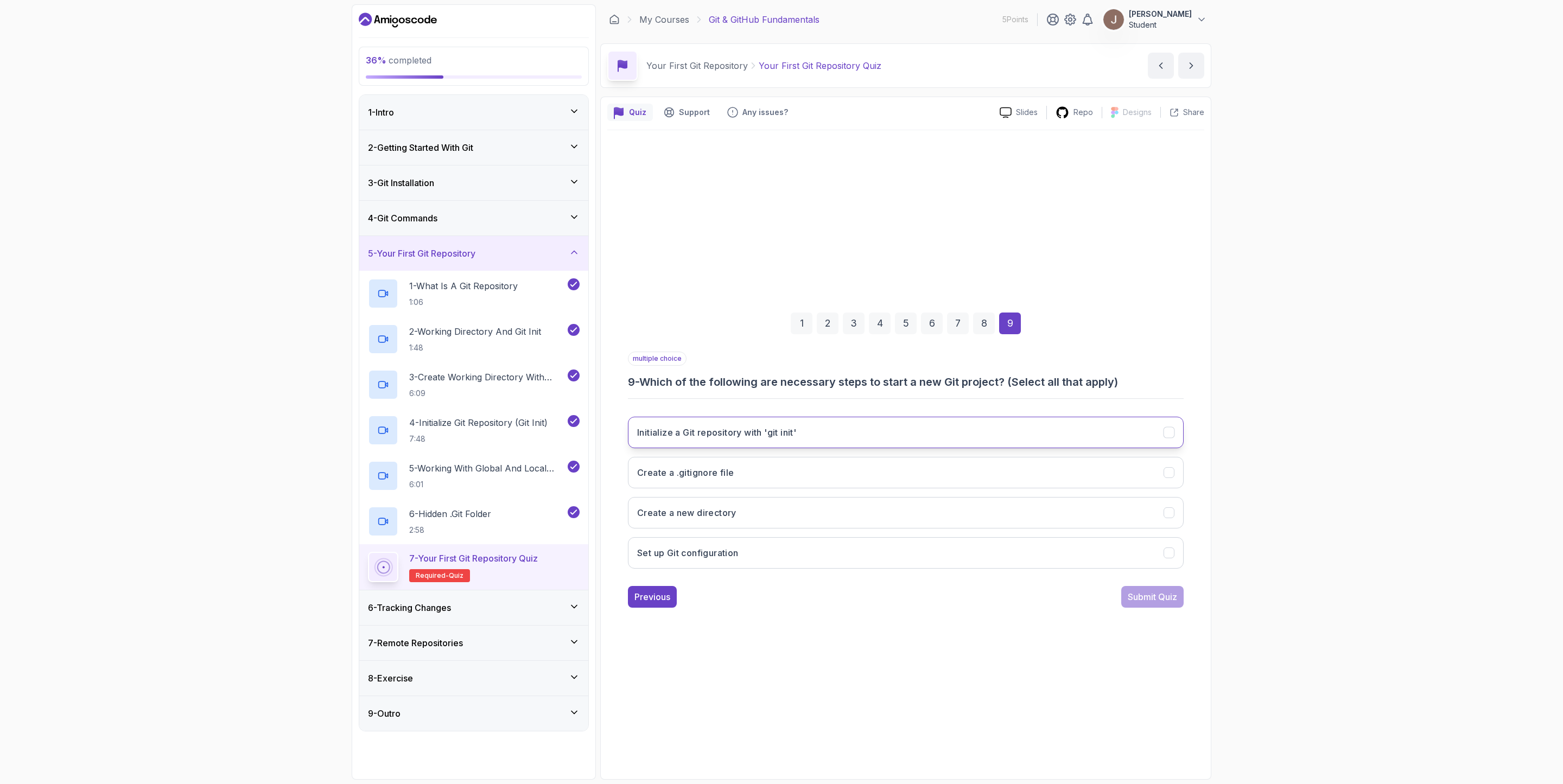
click at [783, 425] on button "Initialize a Git repository with 'git init'" at bounding box center [905, 432] width 556 height 31
click at [742, 547] on button "Set up Git configuration" at bounding box center [905, 553] width 556 height 31
click at [1131, 598] on div "Submit Quiz" at bounding box center [1153, 597] width 50 height 13
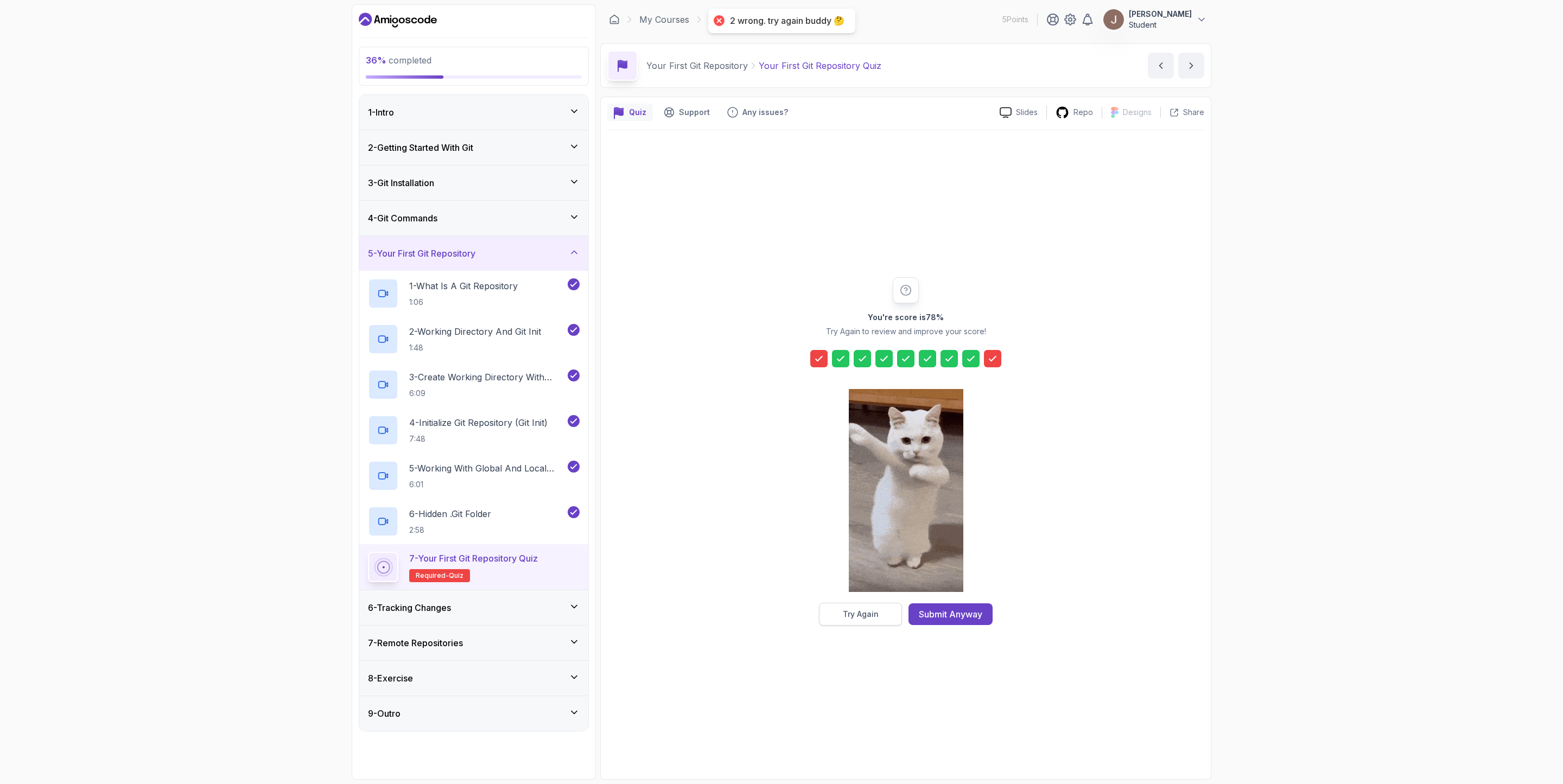
click at [848, 614] on div "Try Again" at bounding box center [861, 614] width 36 height 11
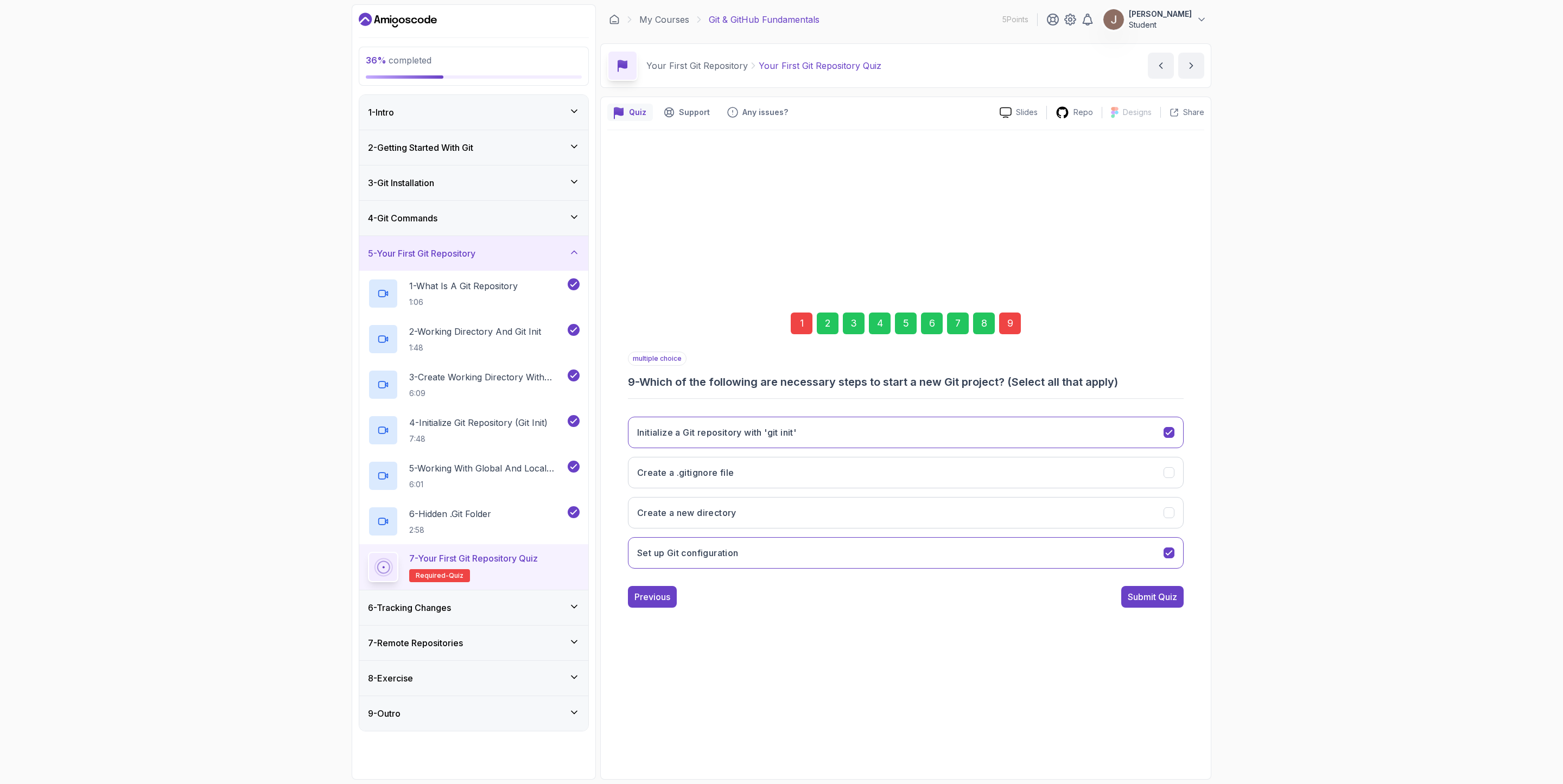
click at [809, 327] on div "1" at bounding box center [801, 323] width 22 height 22
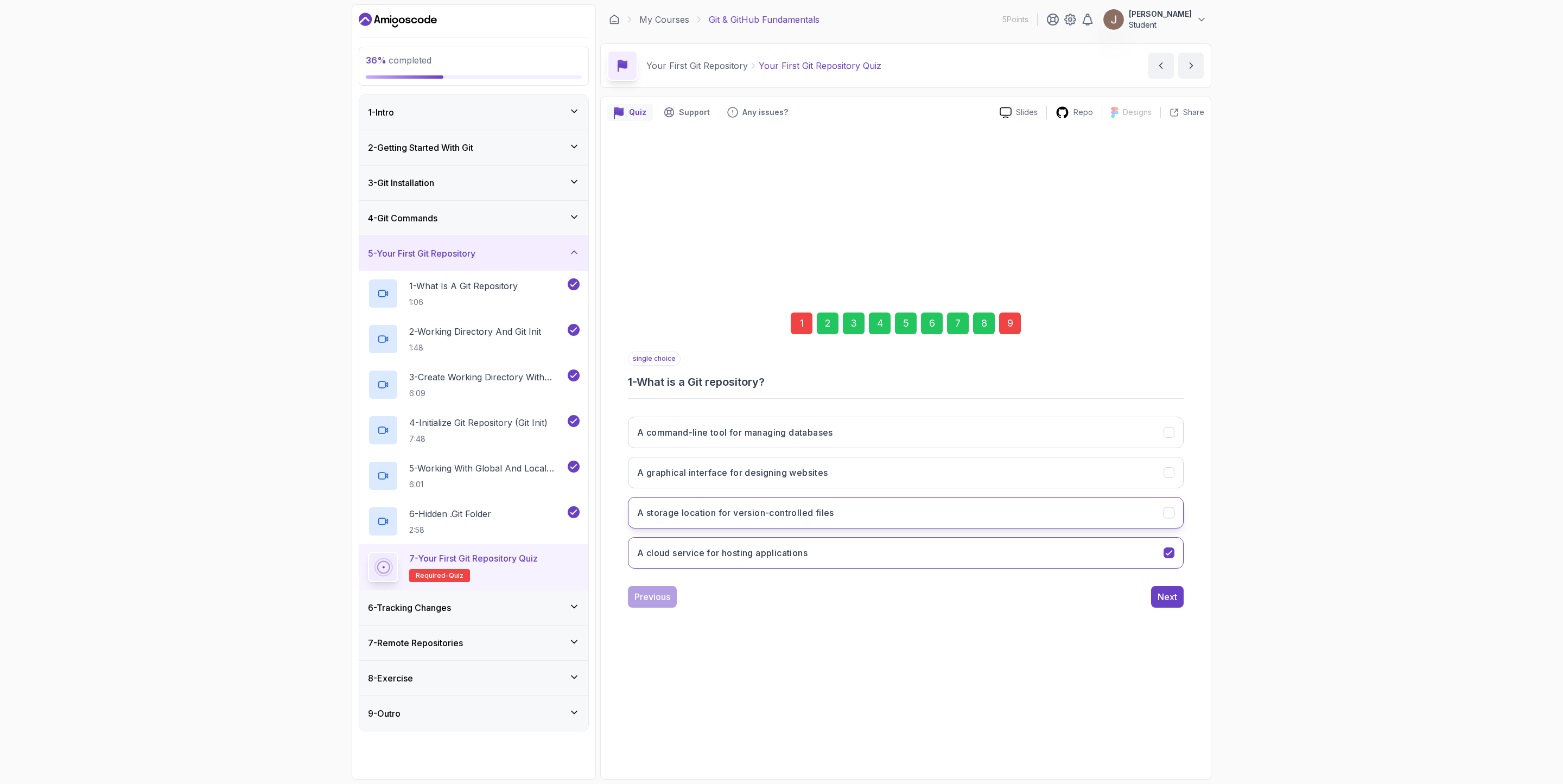
click at [780, 524] on button "A storage location for version-controlled files" at bounding box center [905, 512] width 556 height 31
click at [866, 438] on button "A command-line tool for managing databases" at bounding box center [905, 432] width 556 height 31
click at [1177, 594] on button "Next" at bounding box center [1167, 596] width 32 height 22
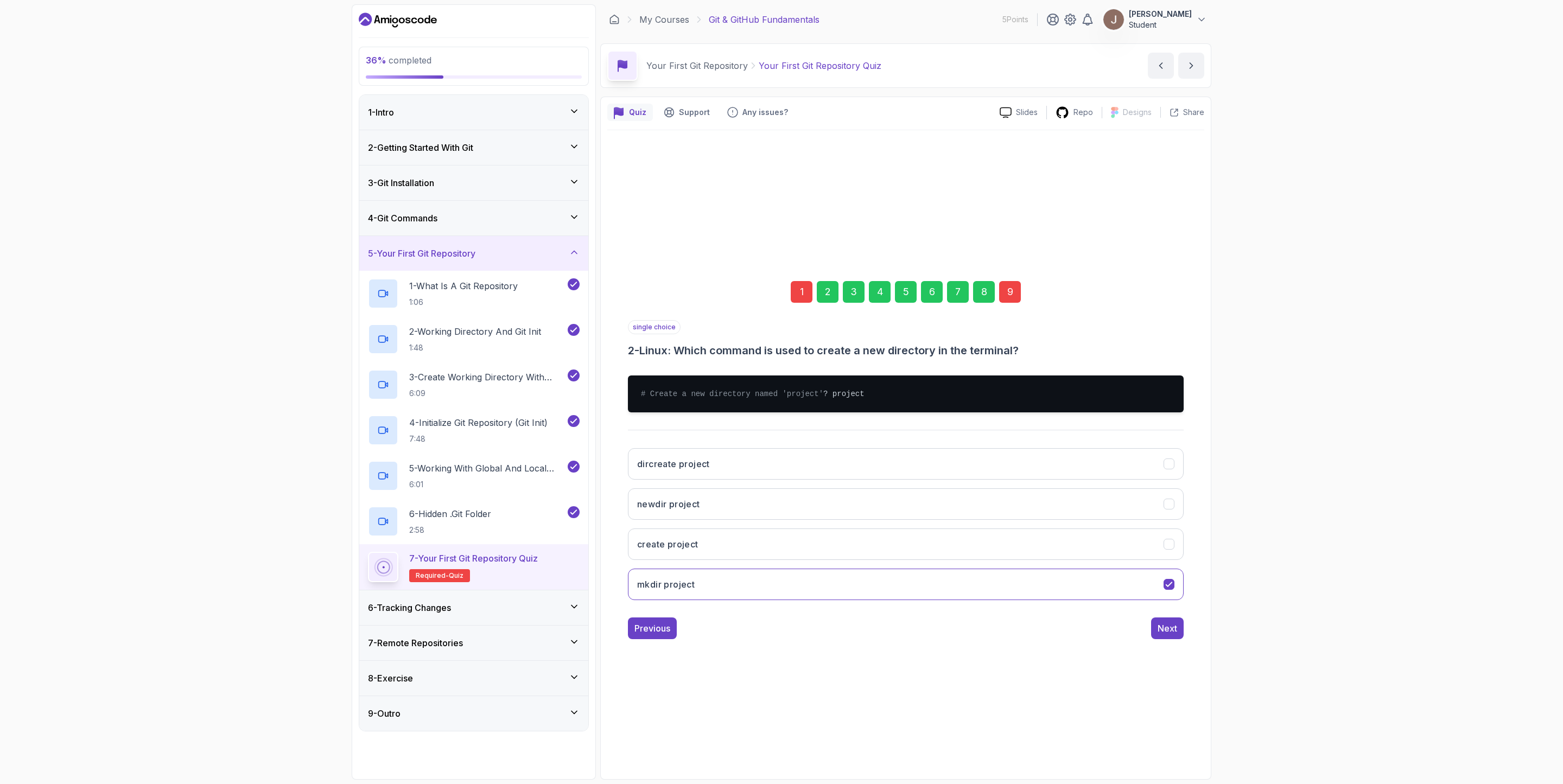
click at [1009, 285] on div "9" at bounding box center [1010, 292] width 22 height 22
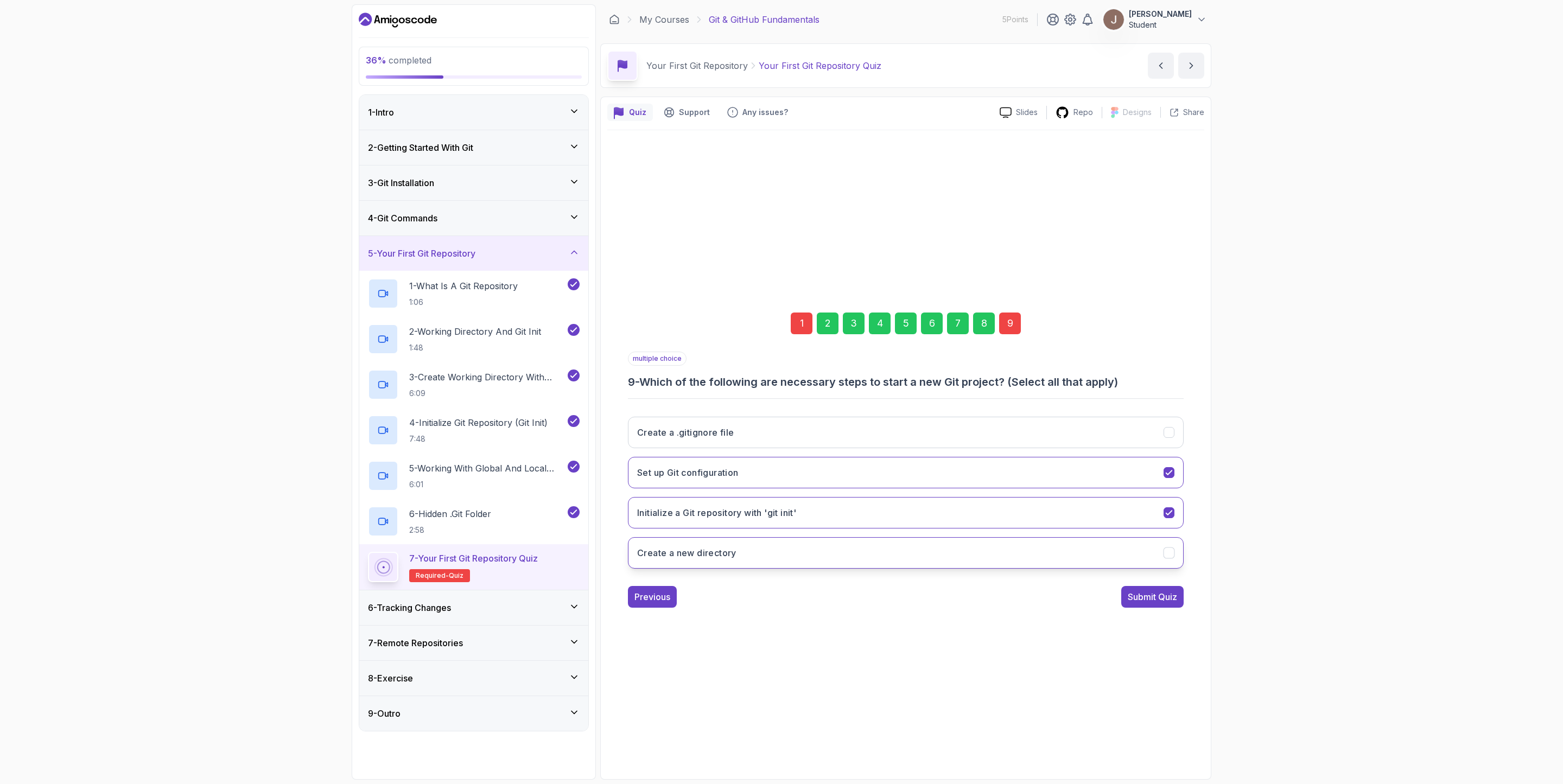
click at [764, 566] on button "Create a new directory" at bounding box center [905, 553] width 556 height 31
click at [1139, 608] on button "Submit Quiz" at bounding box center [1153, 596] width 62 height 22
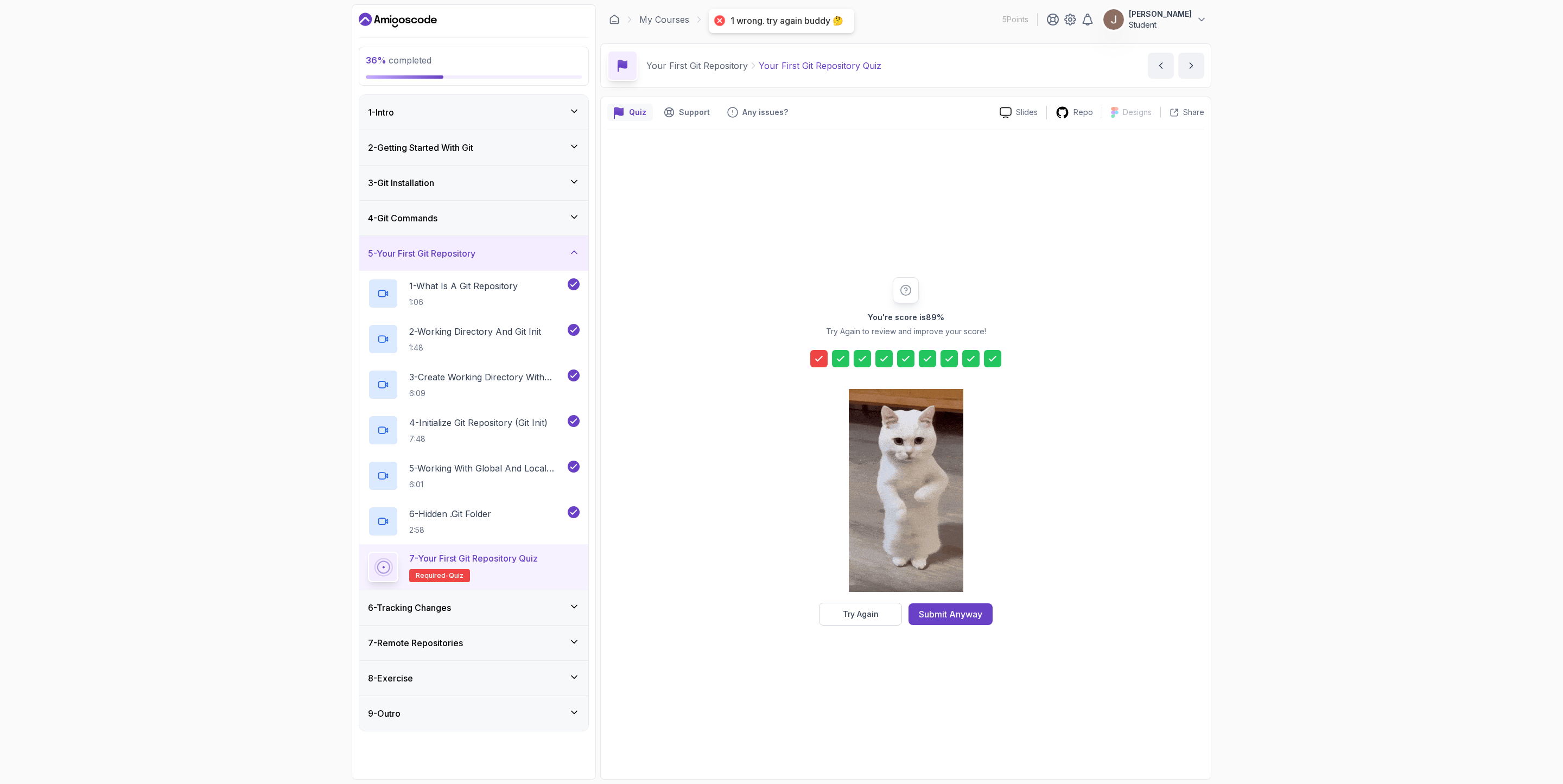
click at [814, 355] on div at bounding box center [819, 359] width 17 height 17
click at [874, 606] on button "Try Again" at bounding box center [860, 614] width 83 height 23
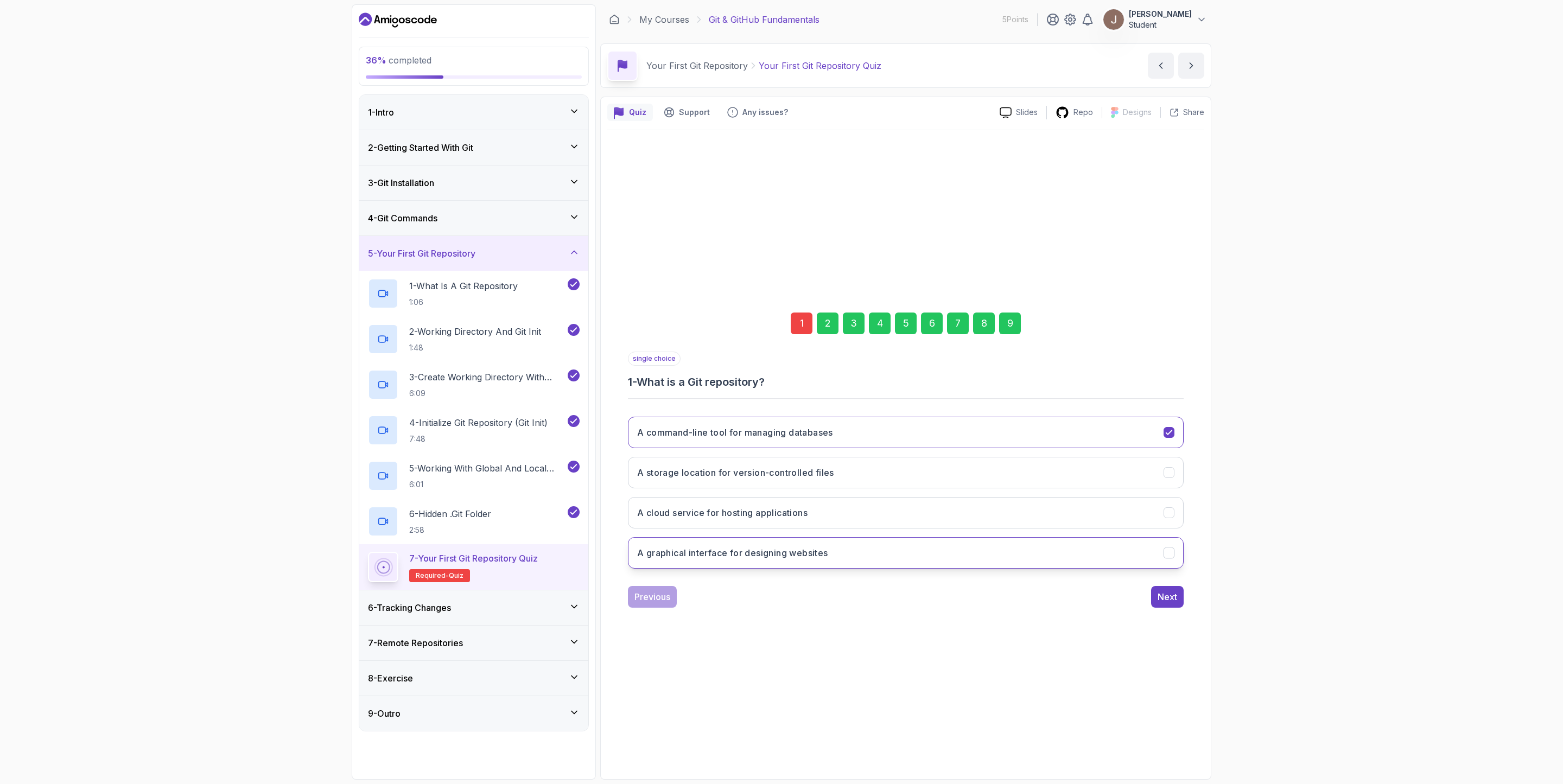
click at [842, 553] on button "A graphical interface for designing websites" at bounding box center [905, 553] width 556 height 31
click at [1156, 595] on button "Next" at bounding box center [1167, 596] width 32 height 22
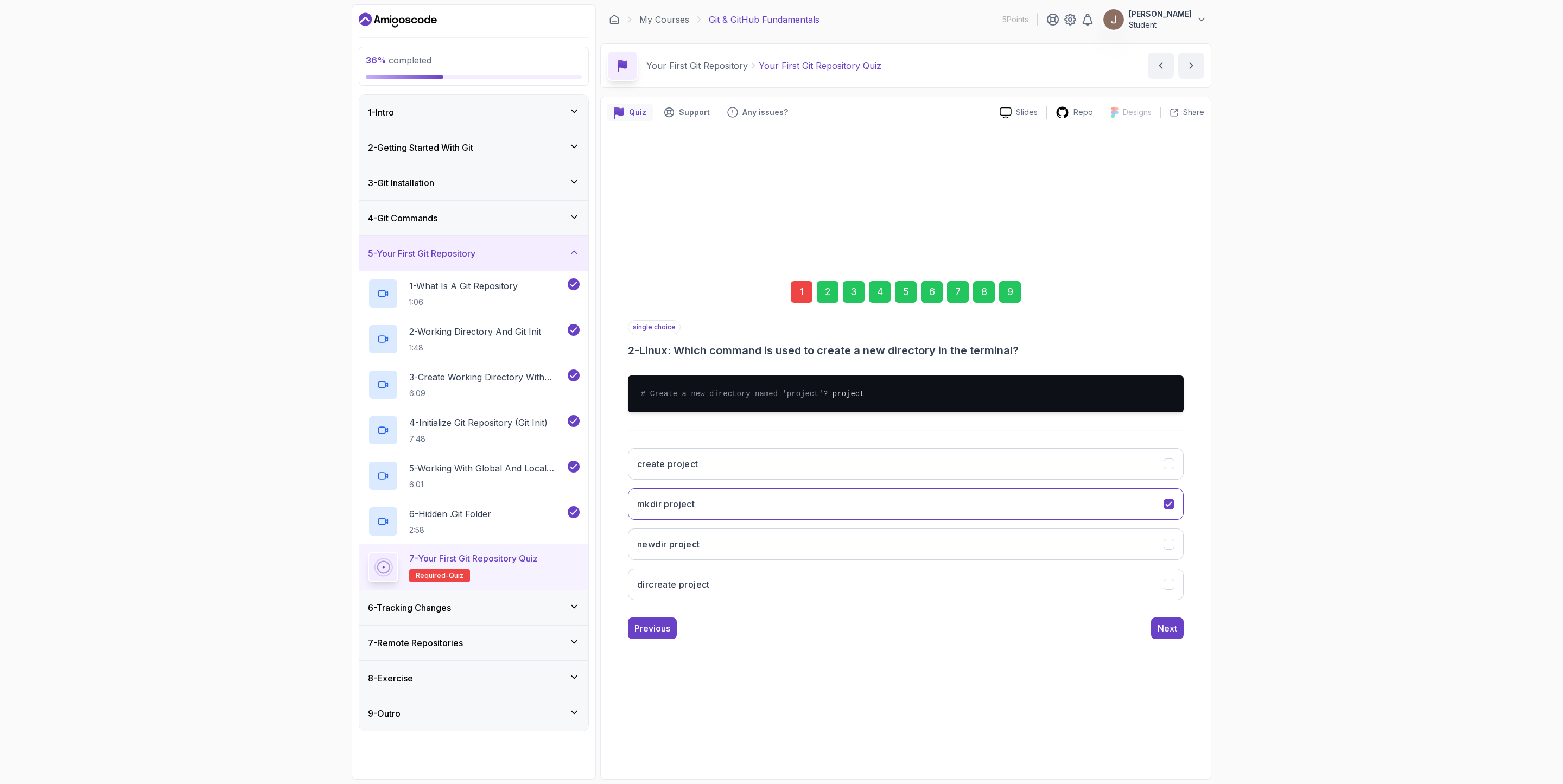
click at [1015, 293] on div "9" at bounding box center [1010, 292] width 22 height 22
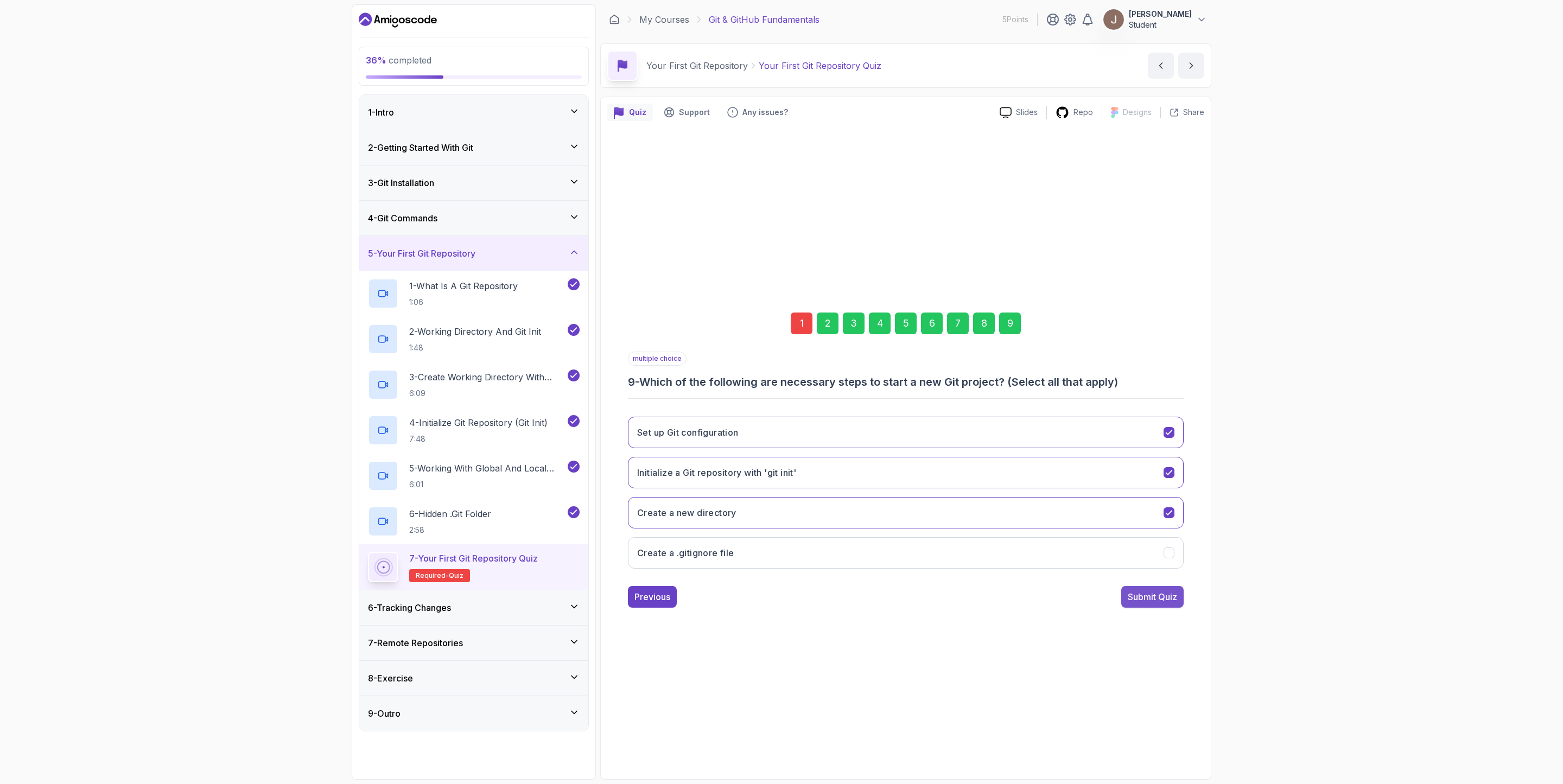
click at [1151, 597] on div "Submit Quiz" at bounding box center [1153, 597] width 50 height 13
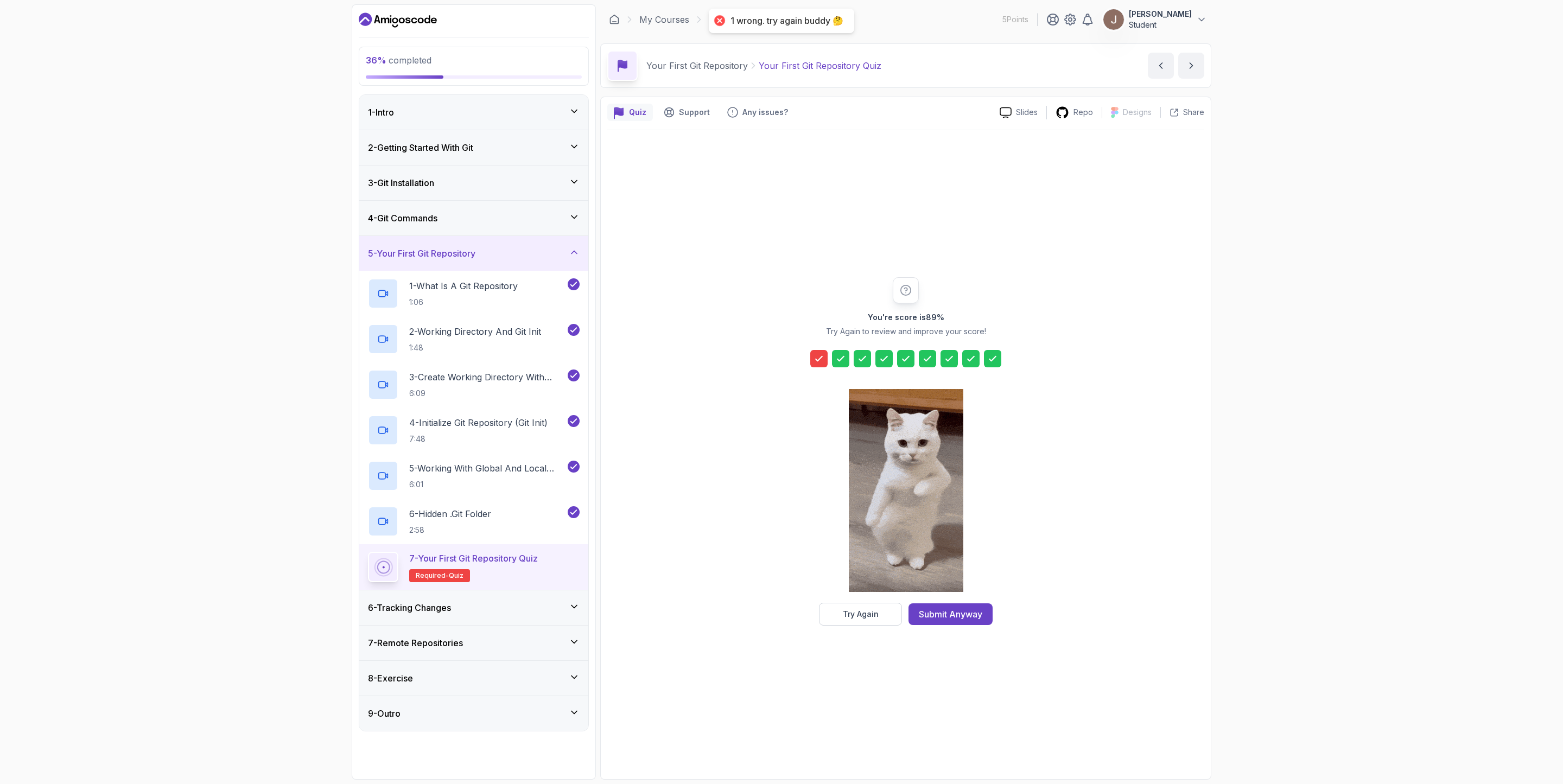
click at [820, 361] on icon at bounding box center [819, 359] width 11 height 11
click at [850, 617] on div "Try Again" at bounding box center [861, 614] width 36 height 11
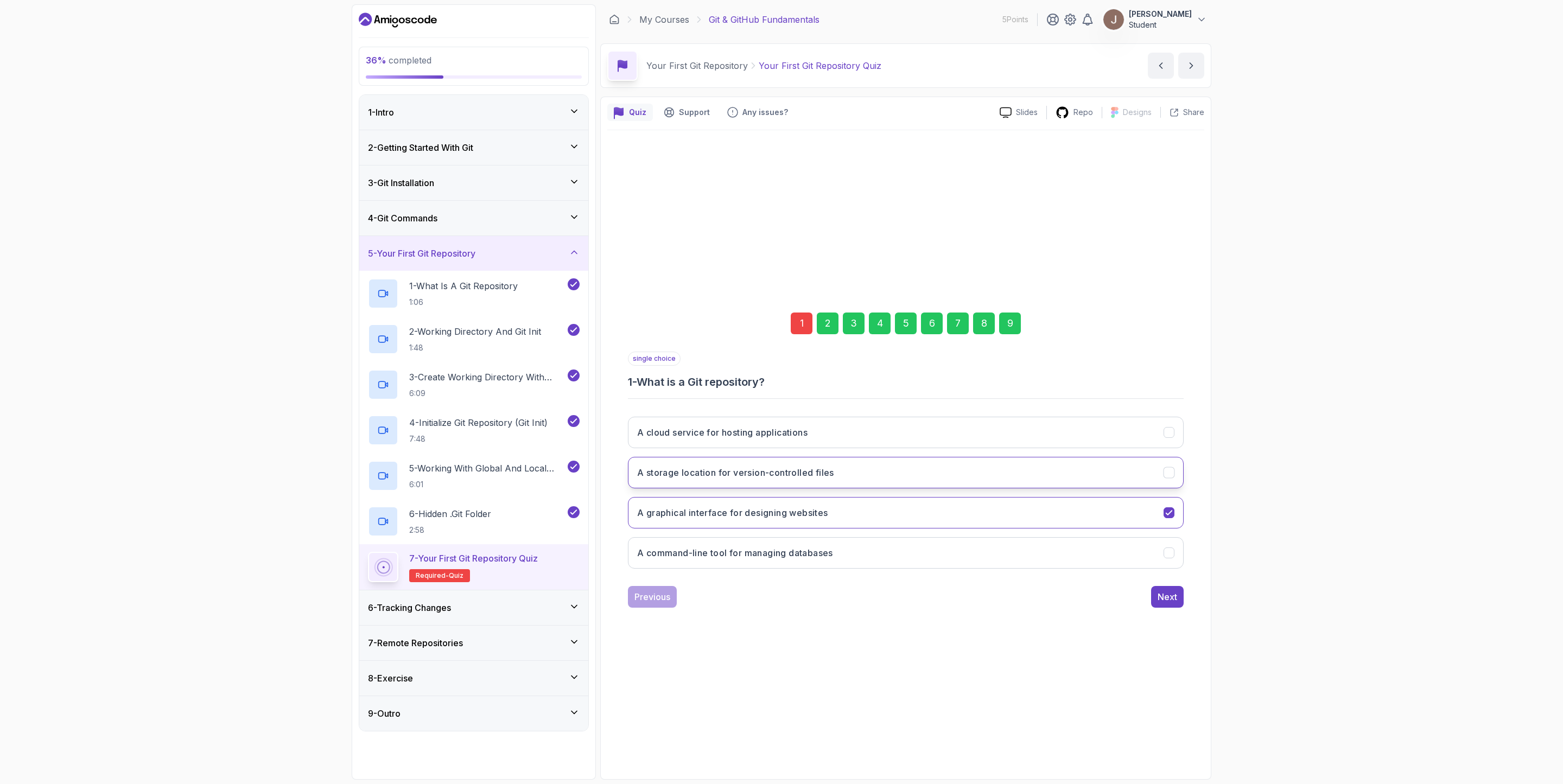
click at [793, 472] on h3 "A storage location for version-controlled files" at bounding box center [735, 473] width 197 height 13
click at [1012, 323] on div "9" at bounding box center [1010, 323] width 22 height 22
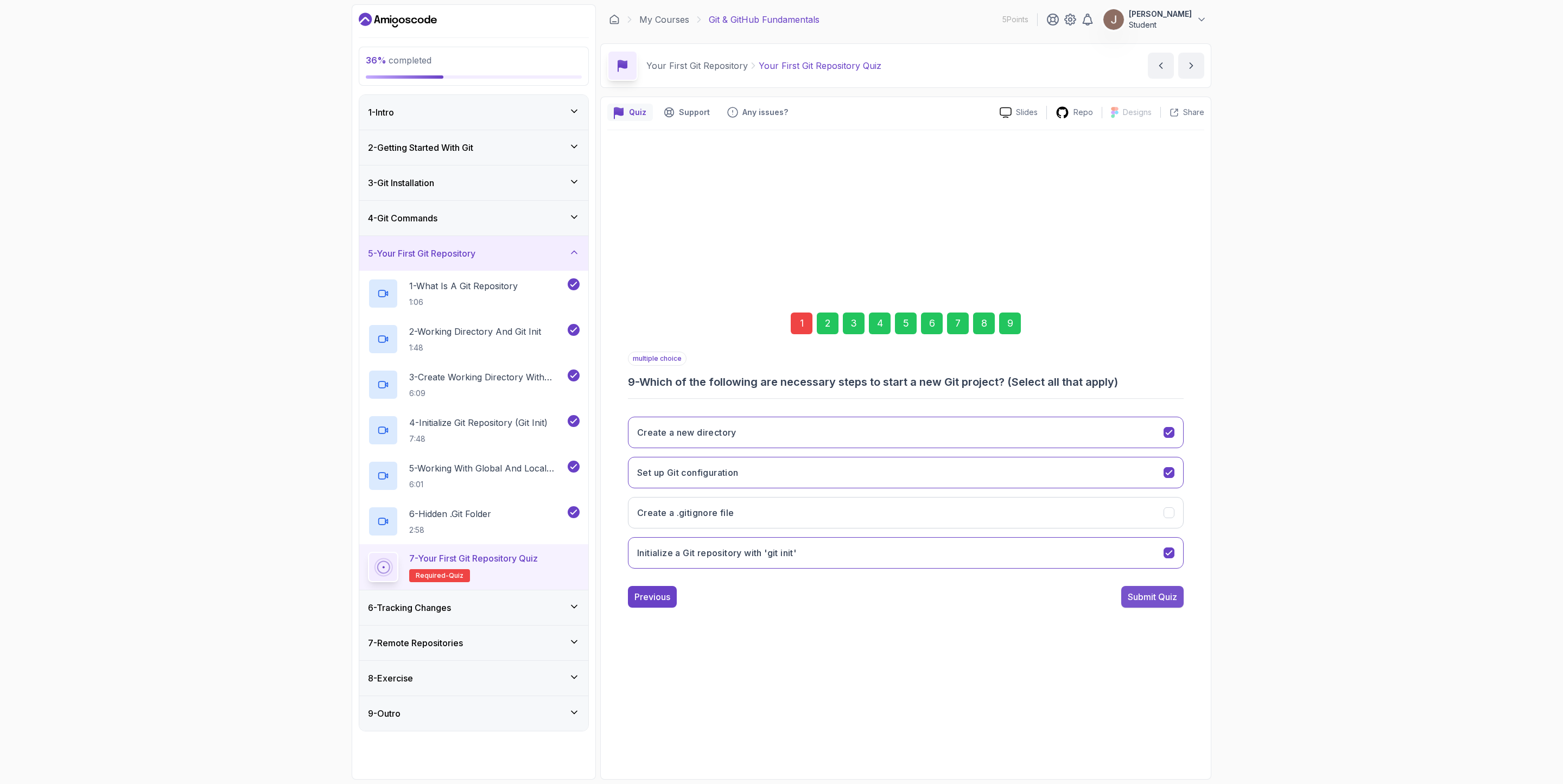
click at [1165, 594] on div "Submit Quiz" at bounding box center [1153, 597] width 50 height 13
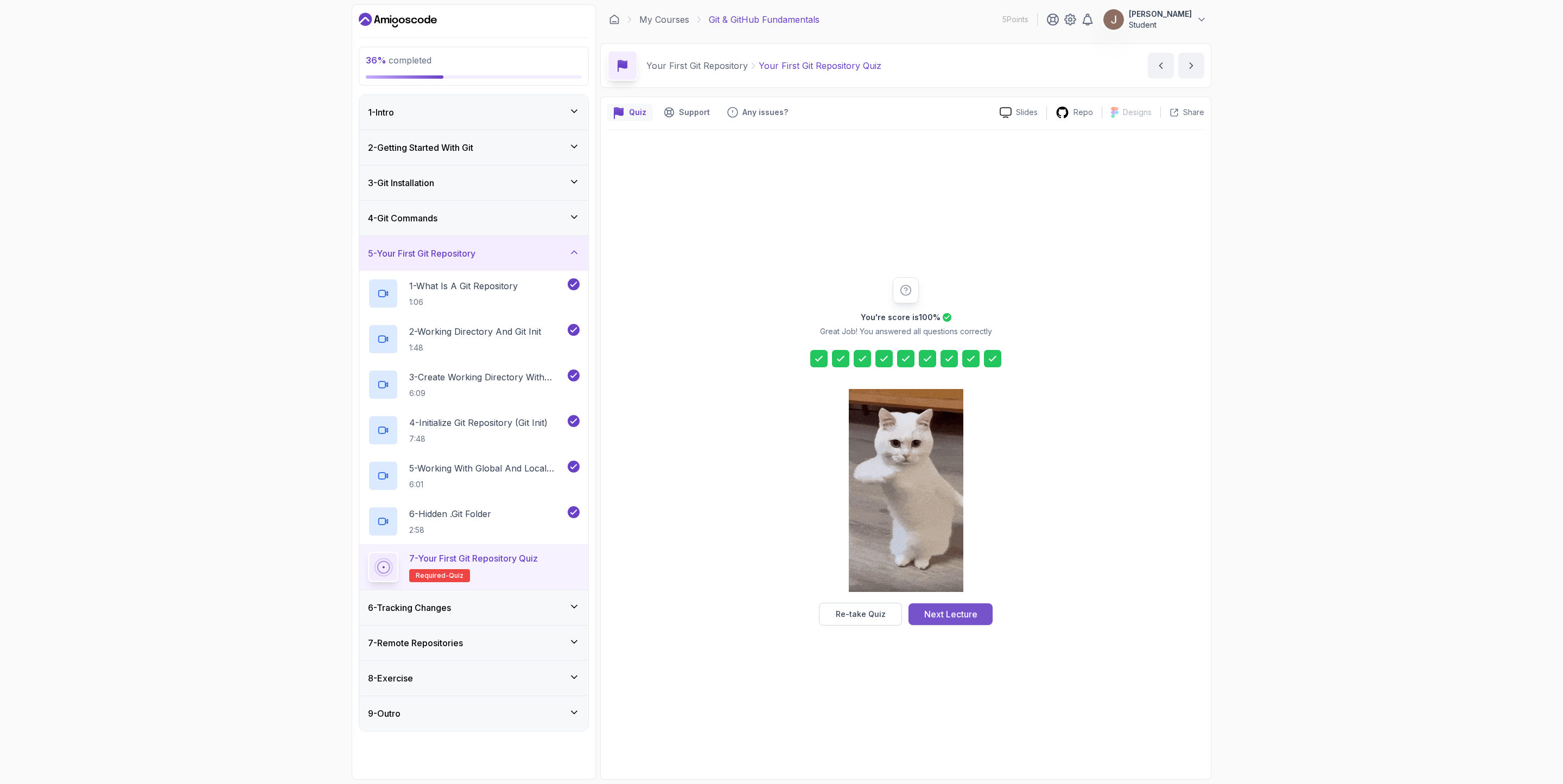
click at [955, 614] on div "Next Lecture" at bounding box center [951, 614] width 53 height 13
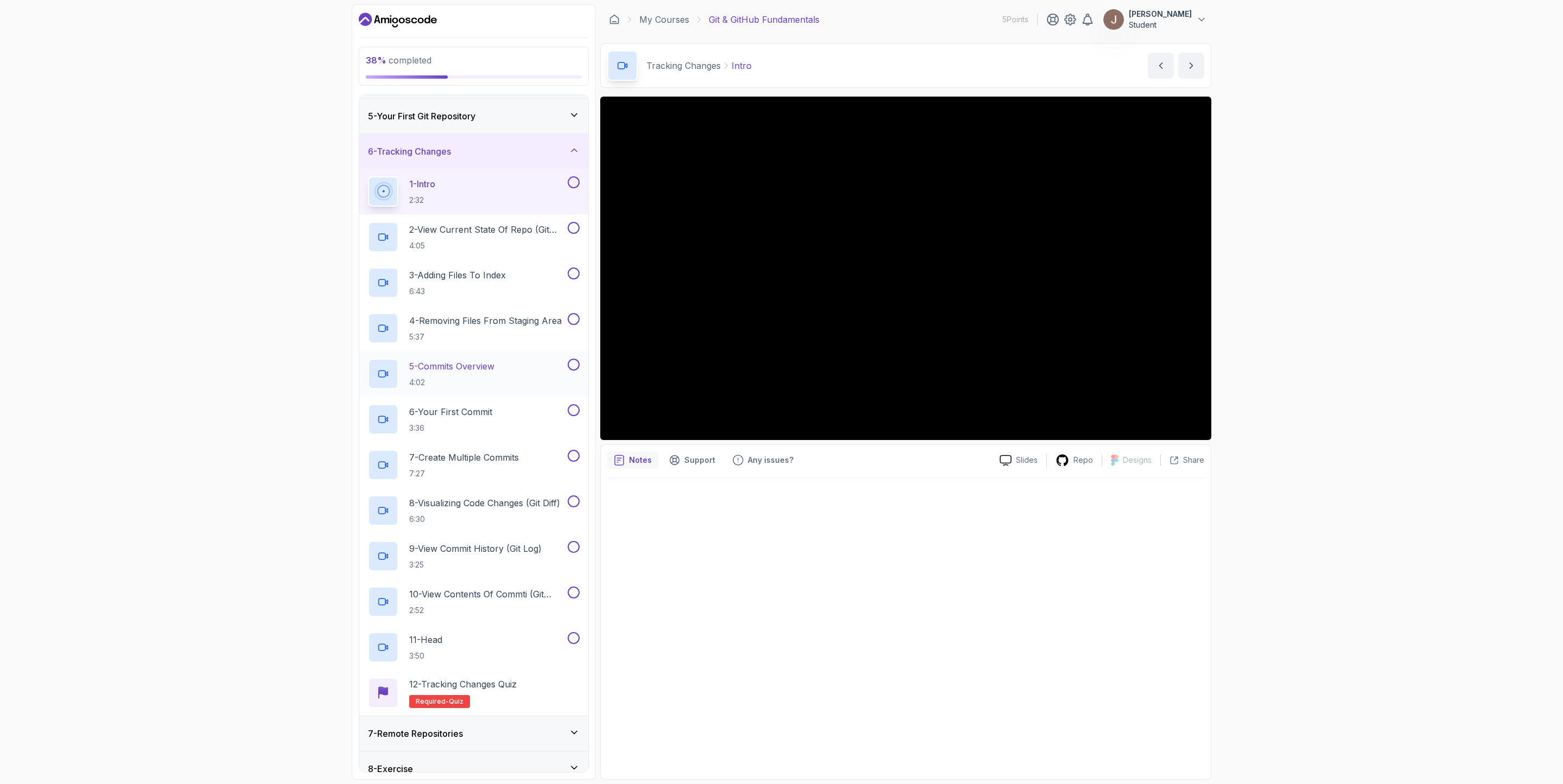
scroll to position [127, 0]
